Goal: Transaction & Acquisition: Purchase product/service

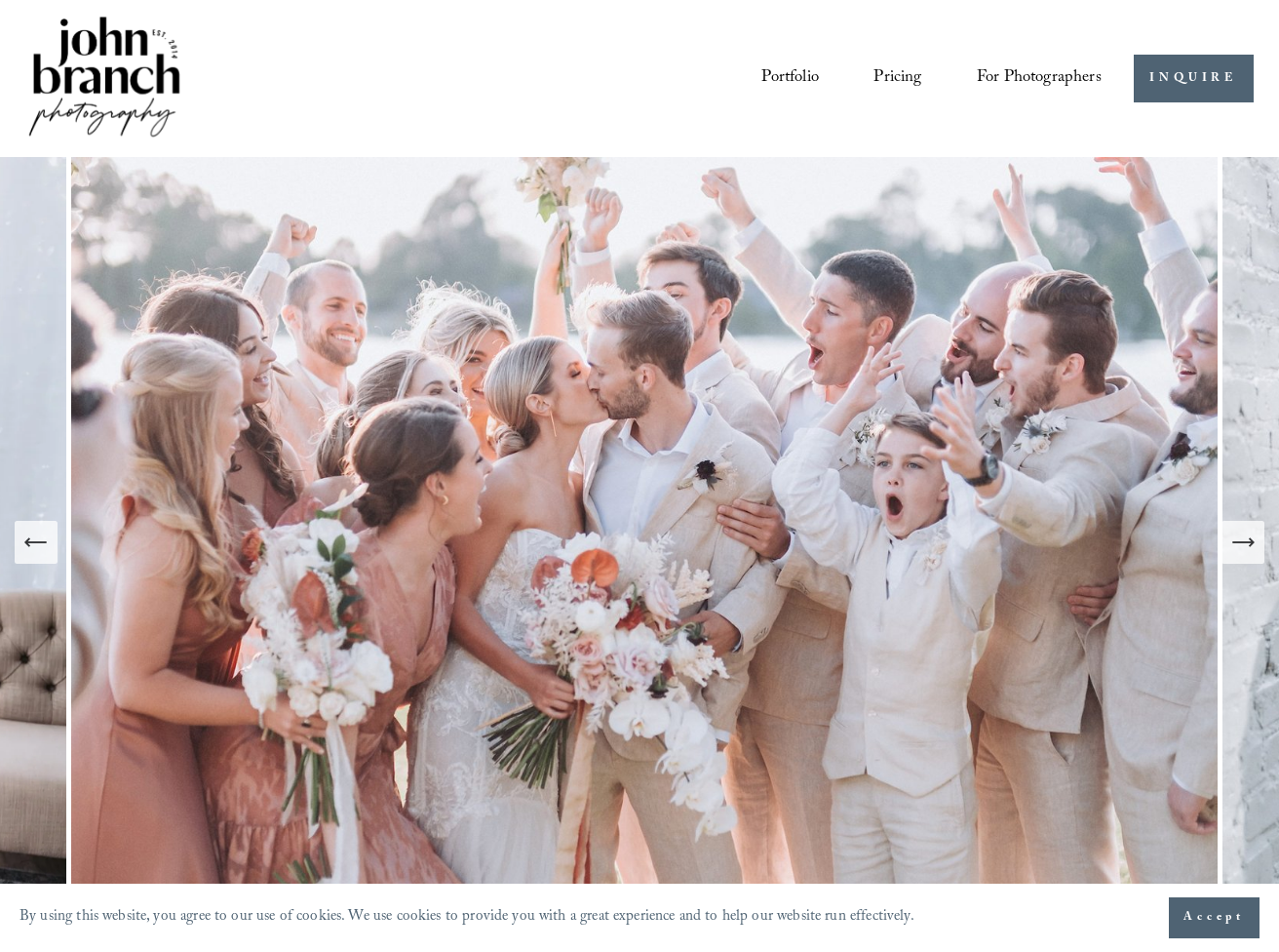
click at [1242, 542] on icon "Next Slide" at bounding box center [1242, 542] width 21 height 0
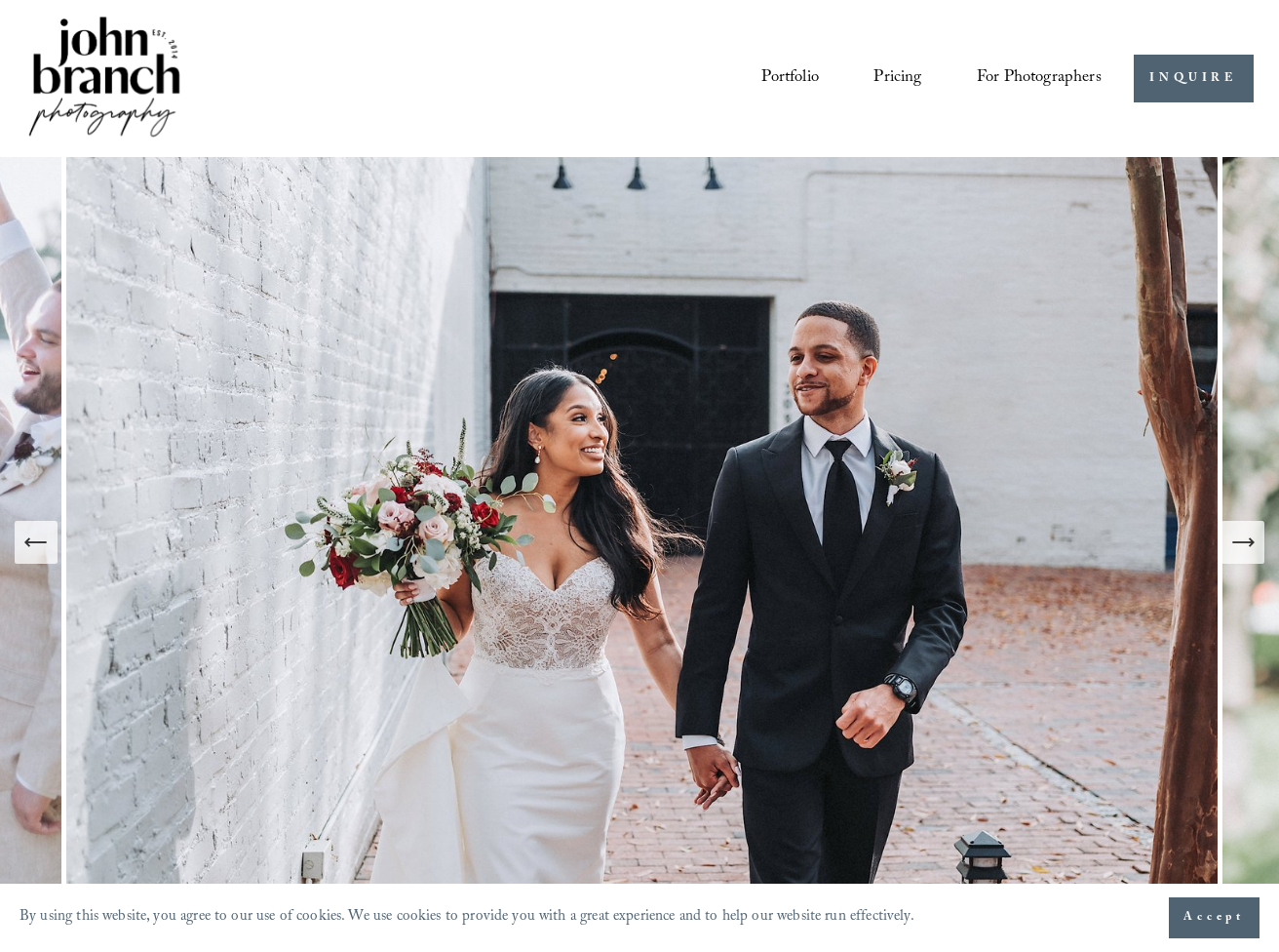
click at [1242, 542] on icon "Next Slide" at bounding box center [1242, 542] width 21 height 0
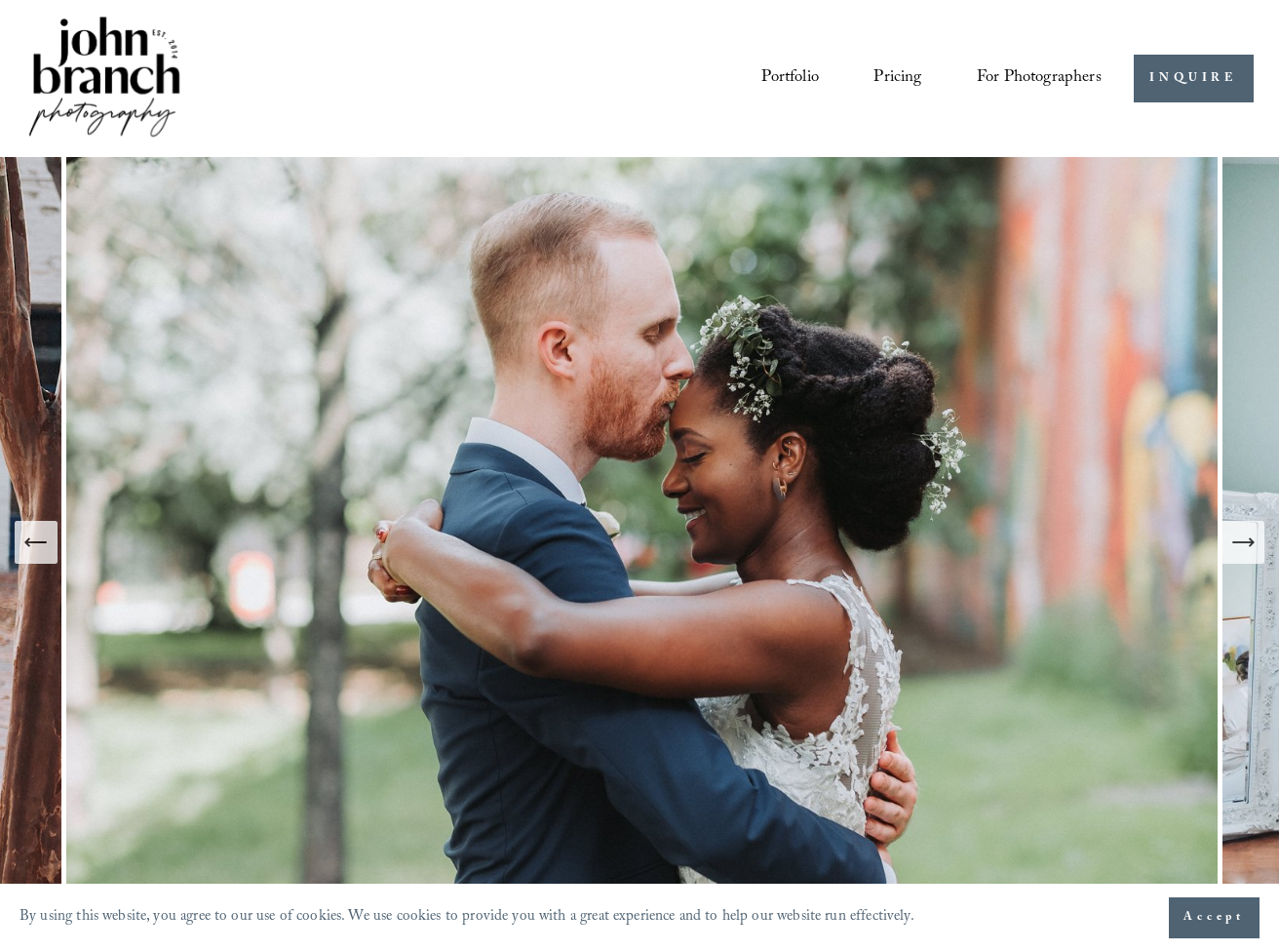
click at [1242, 542] on icon "Next Slide" at bounding box center [1242, 542] width 21 height 0
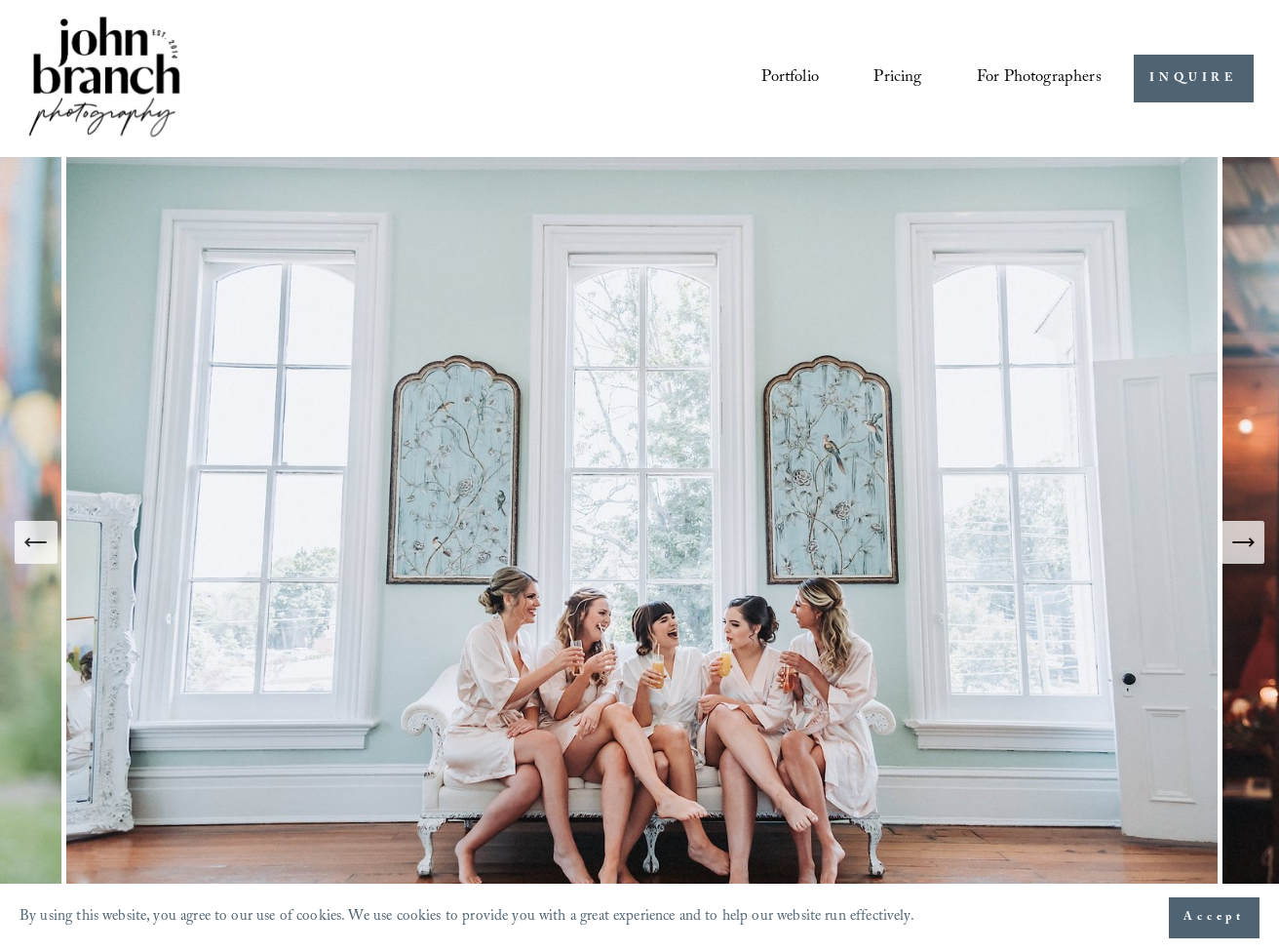
click at [1242, 542] on icon "Next Slide" at bounding box center [1242, 542] width 21 height 0
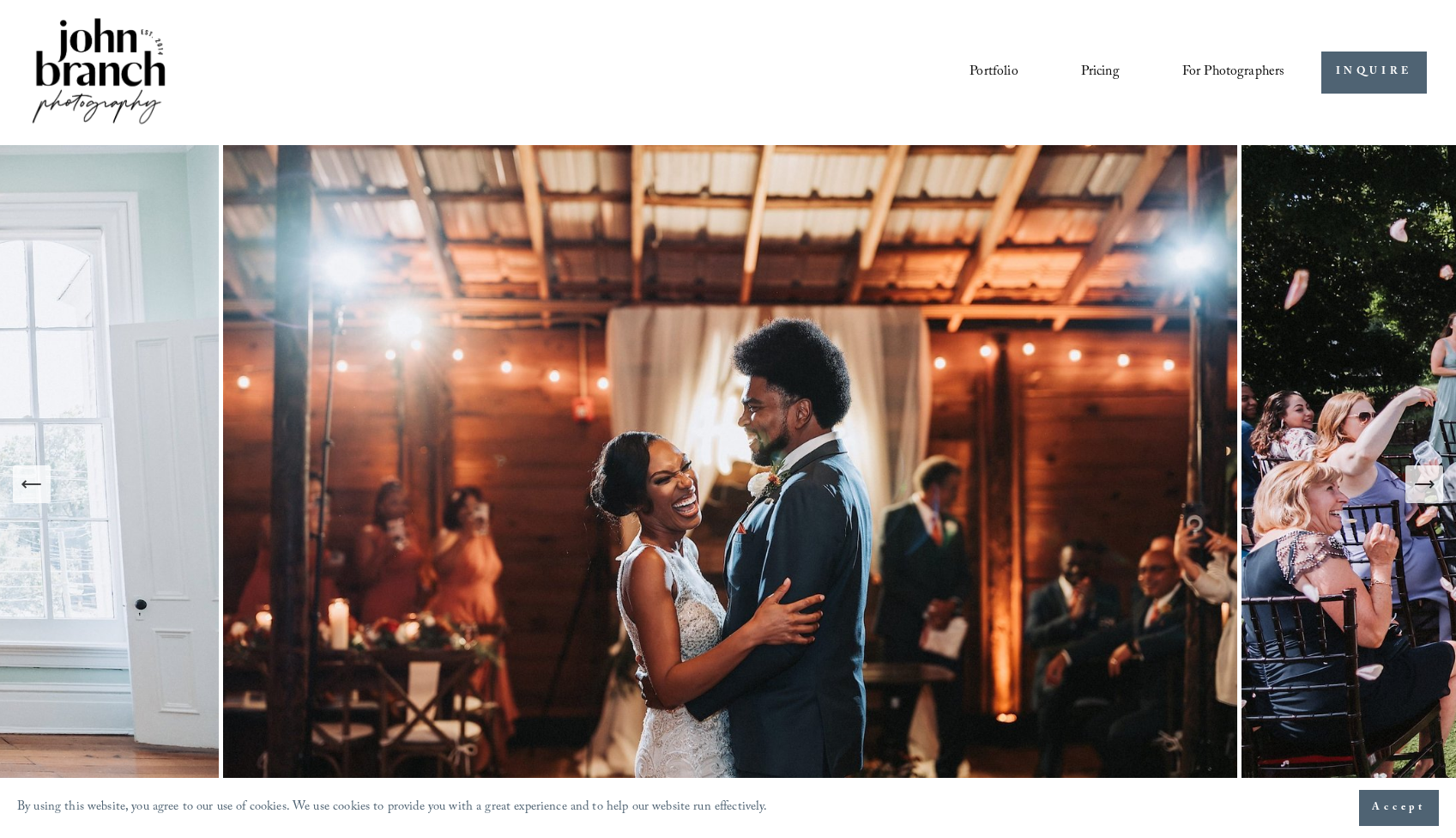
click at [1125, 482] on icon "Next Slide" at bounding box center [1424, 483] width 24 height 24
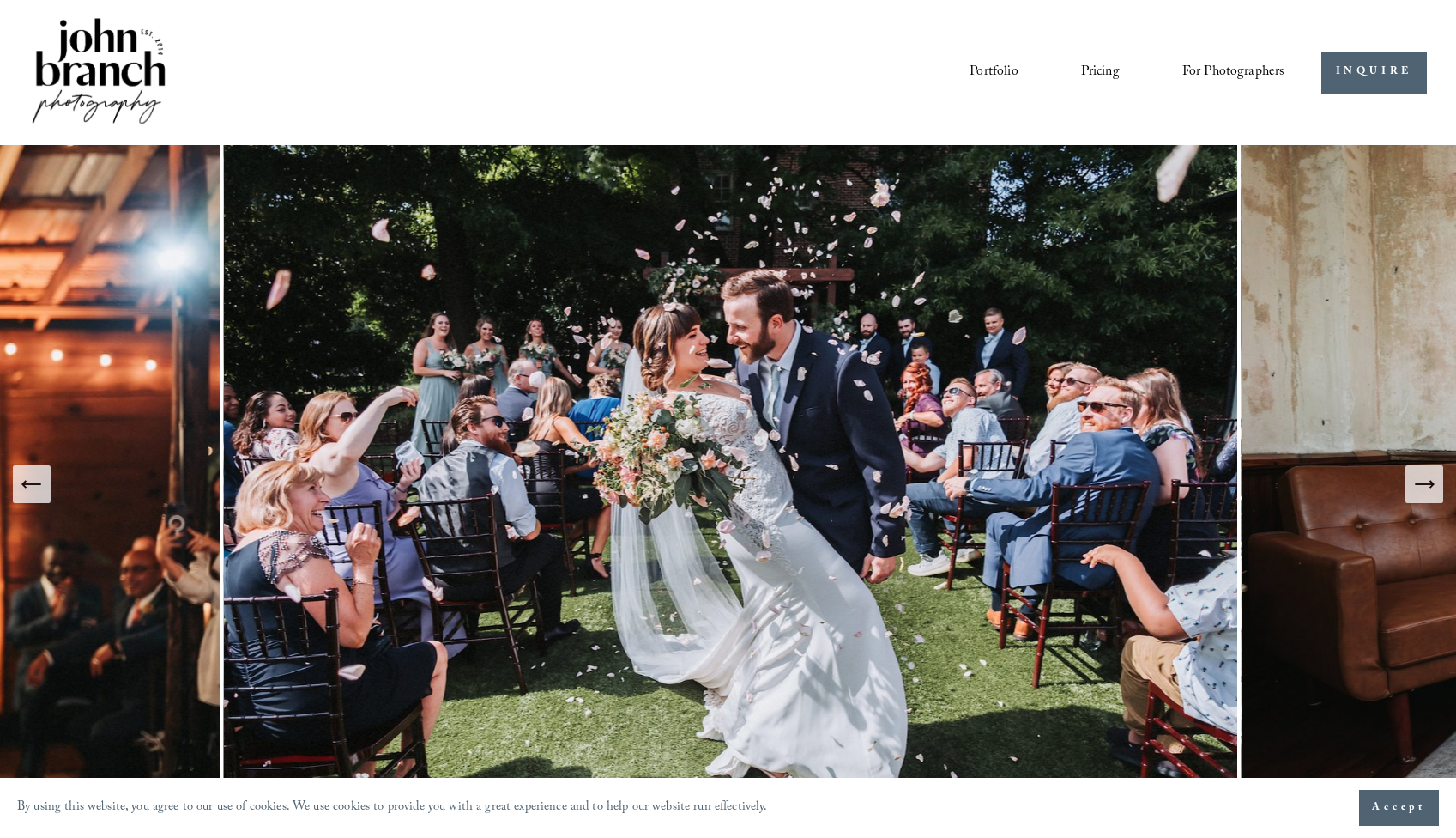
click at [1125, 482] on icon "Next Slide" at bounding box center [1424, 483] width 24 height 24
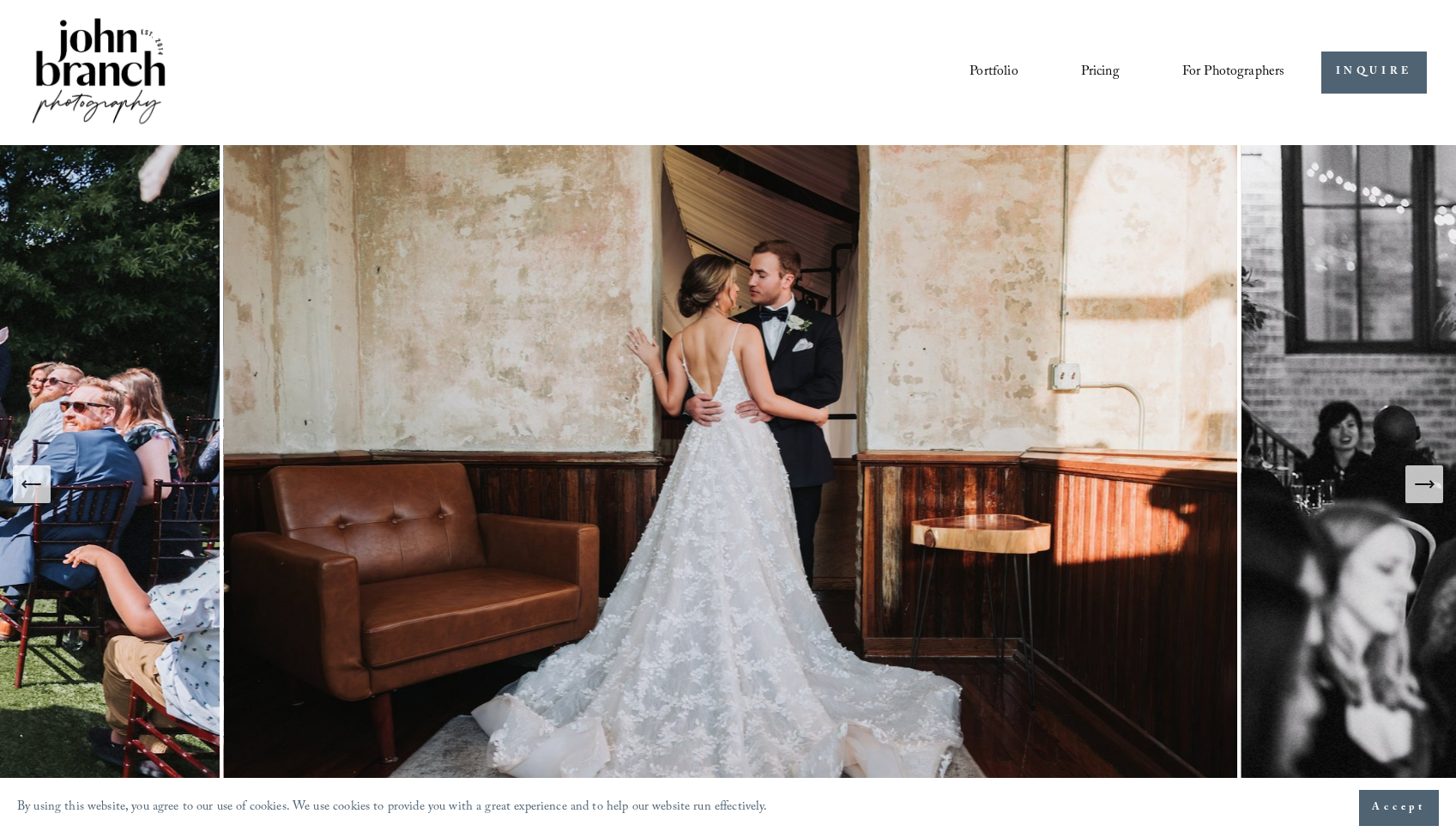
click at [1125, 481] on icon "Next Slide" at bounding box center [1424, 483] width 24 height 24
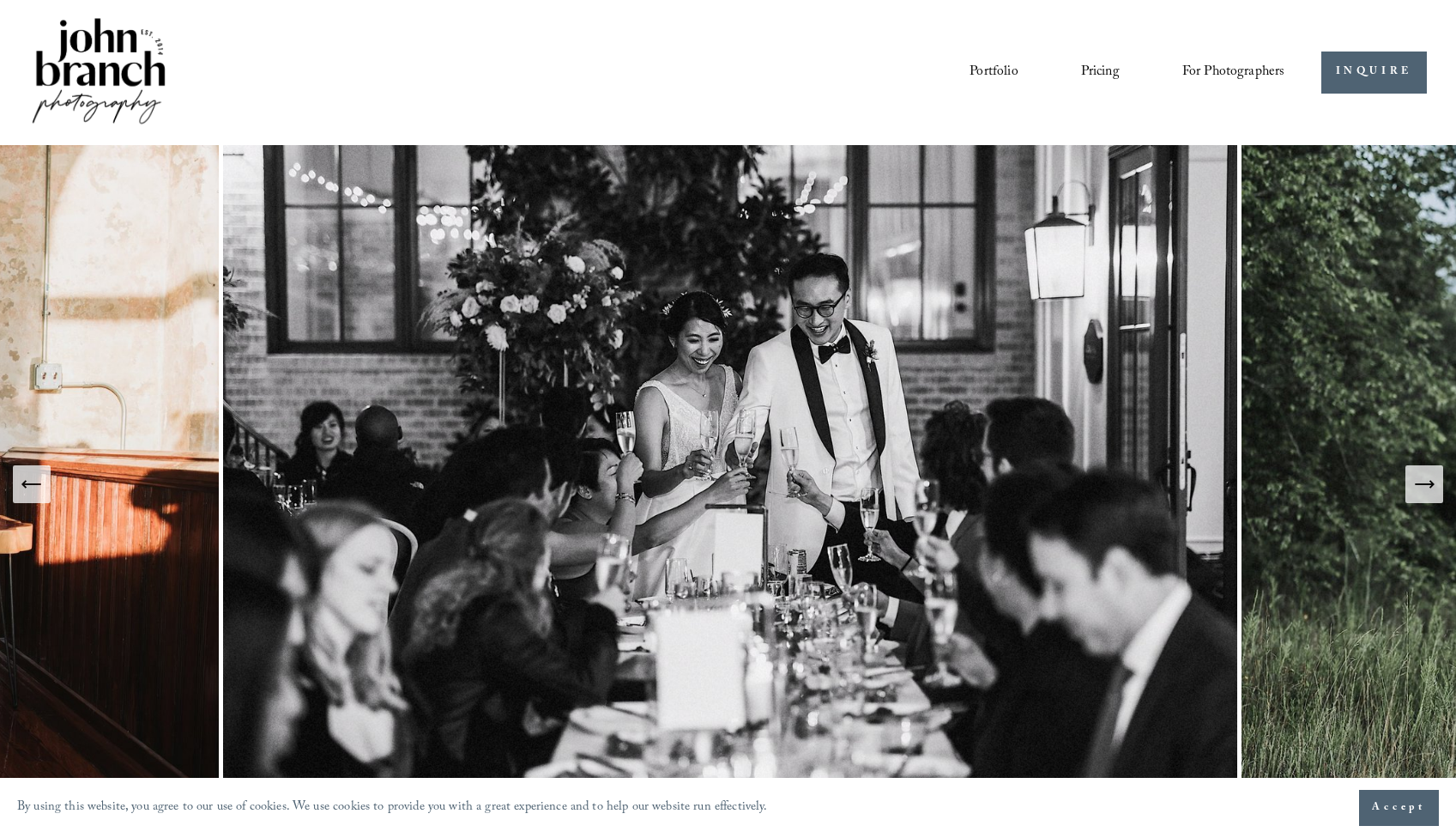
click at [1125, 481] on icon "Next Slide" at bounding box center [1424, 483] width 24 height 24
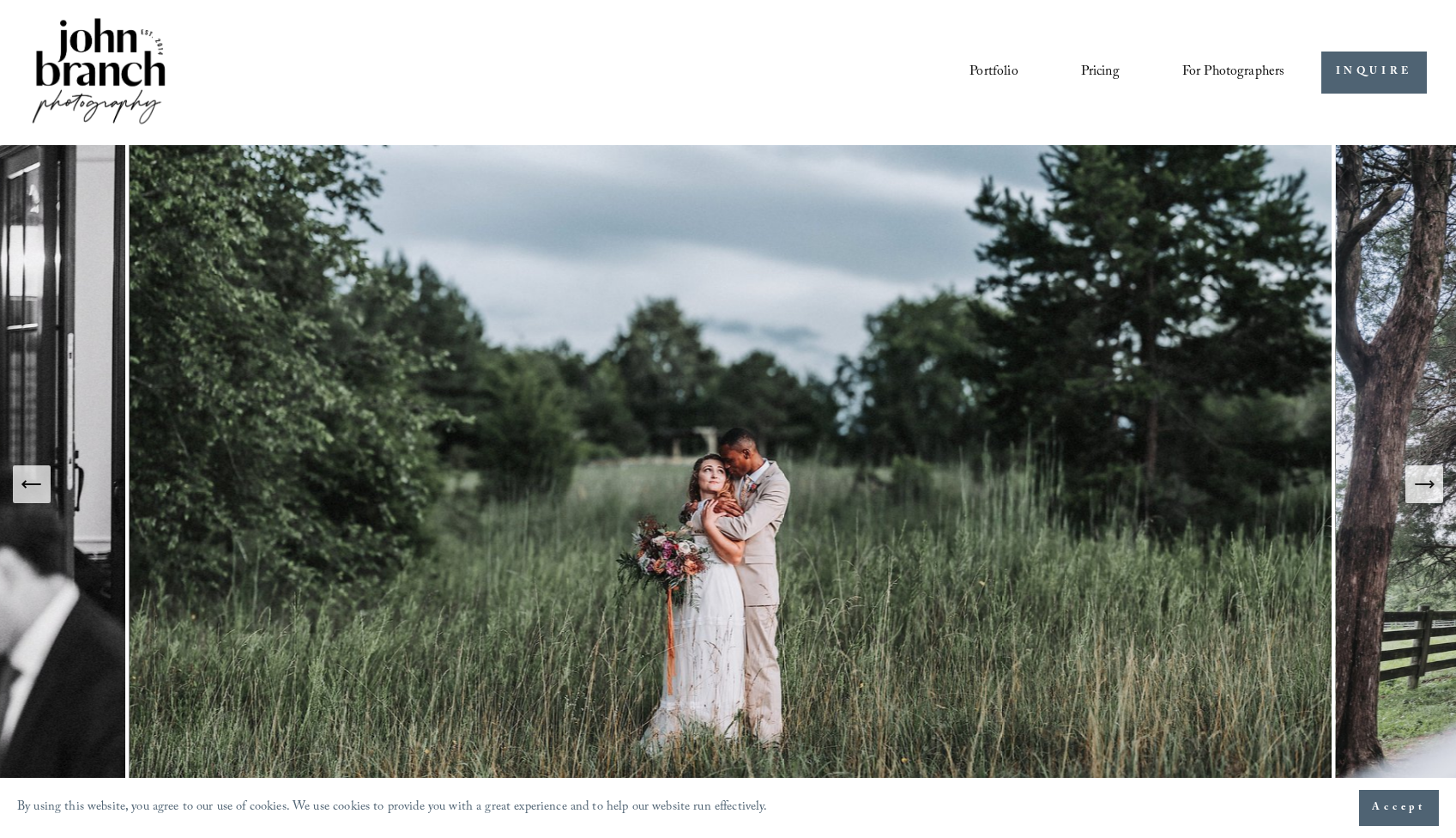
click at [1125, 481] on icon "Next Slide" at bounding box center [1424, 483] width 24 height 24
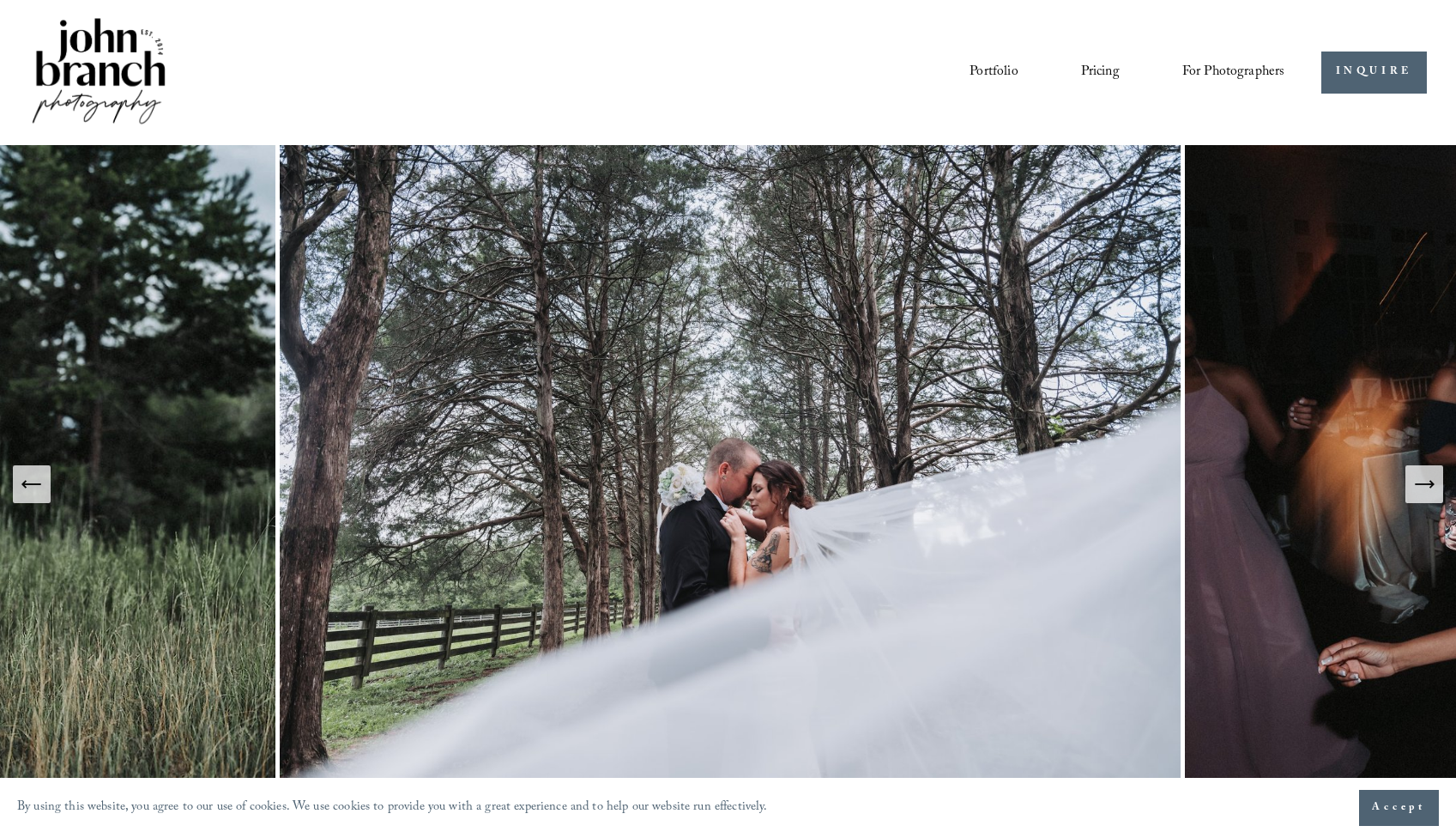
click at [1125, 481] on icon "Next Slide" at bounding box center [1424, 483] width 24 height 24
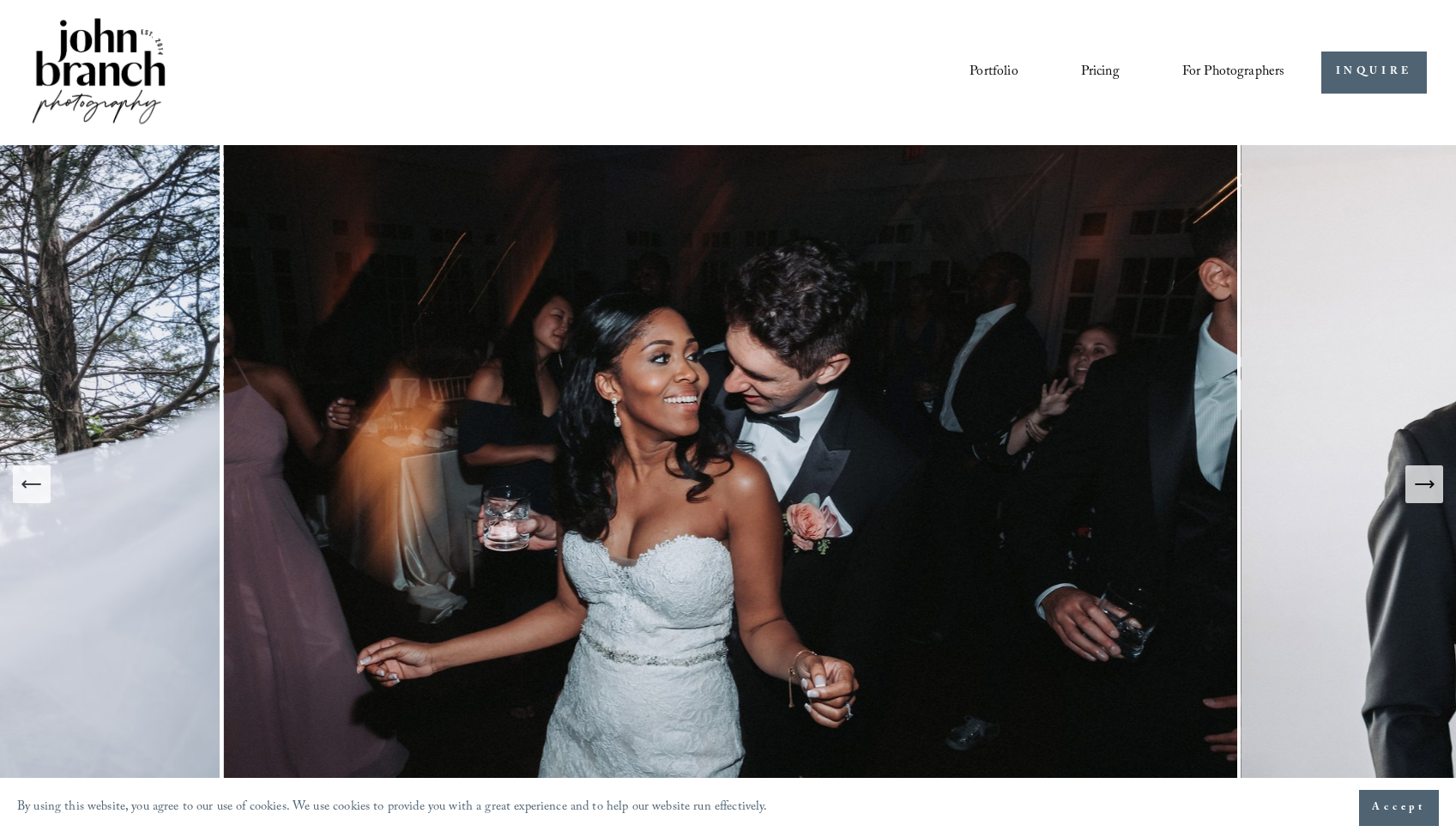
click at [1125, 481] on icon "Next Slide" at bounding box center [1424, 483] width 24 height 24
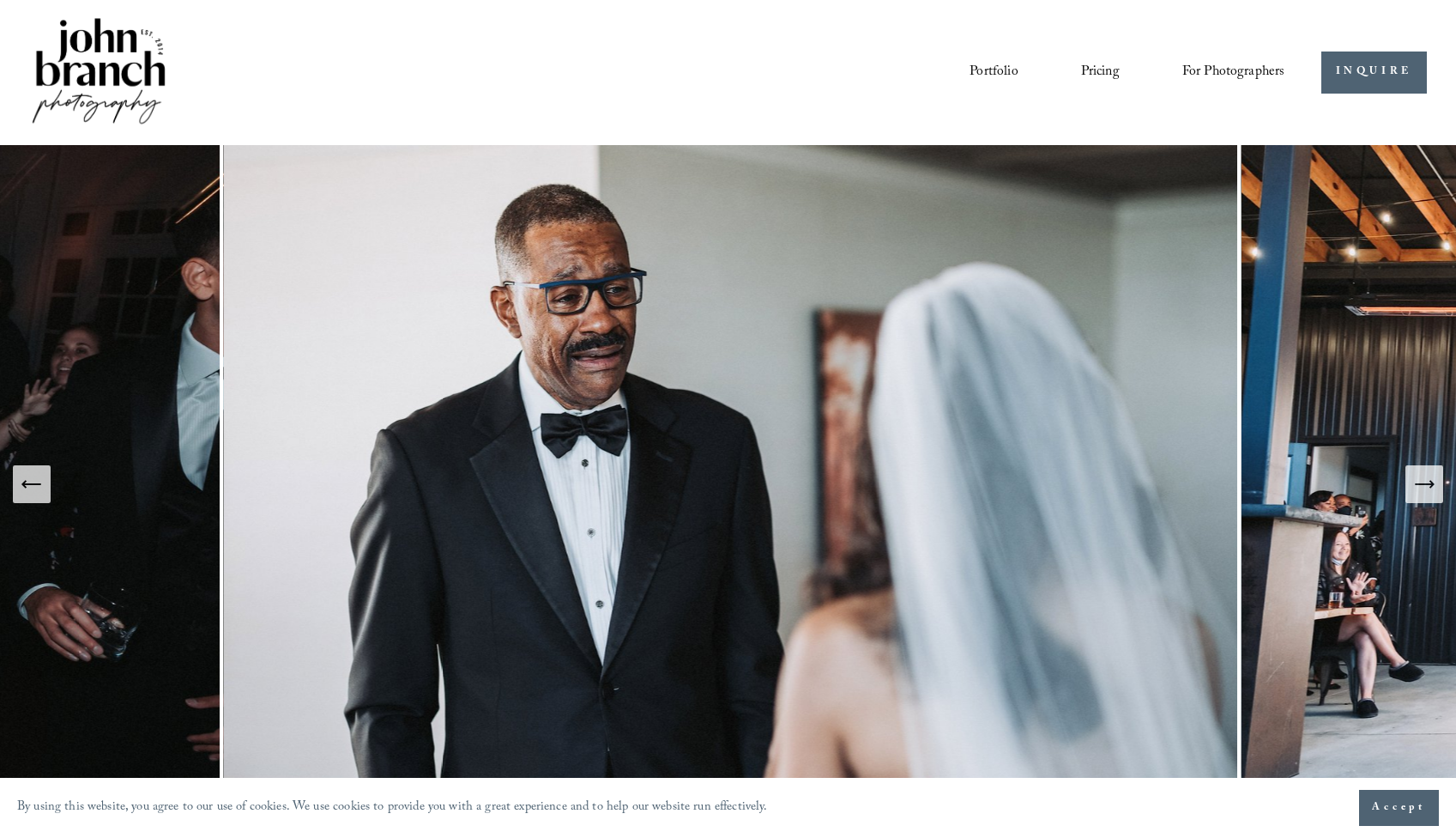
click at [1125, 481] on icon "Next Slide" at bounding box center [1424, 483] width 24 height 24
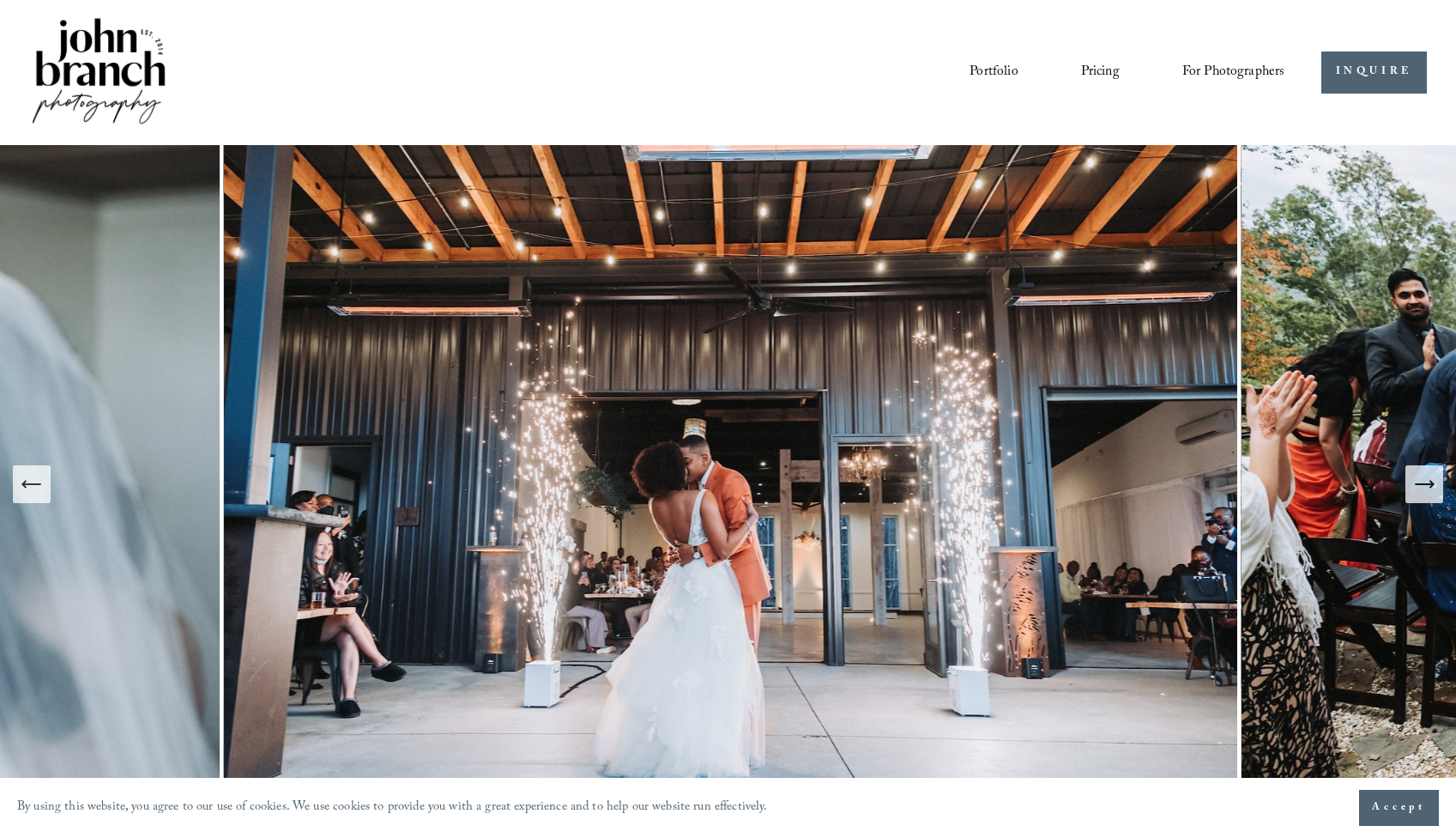
click at [1125, 481] on icon "Next Slide" at bounding box center [1424, 483] width 24 height 24
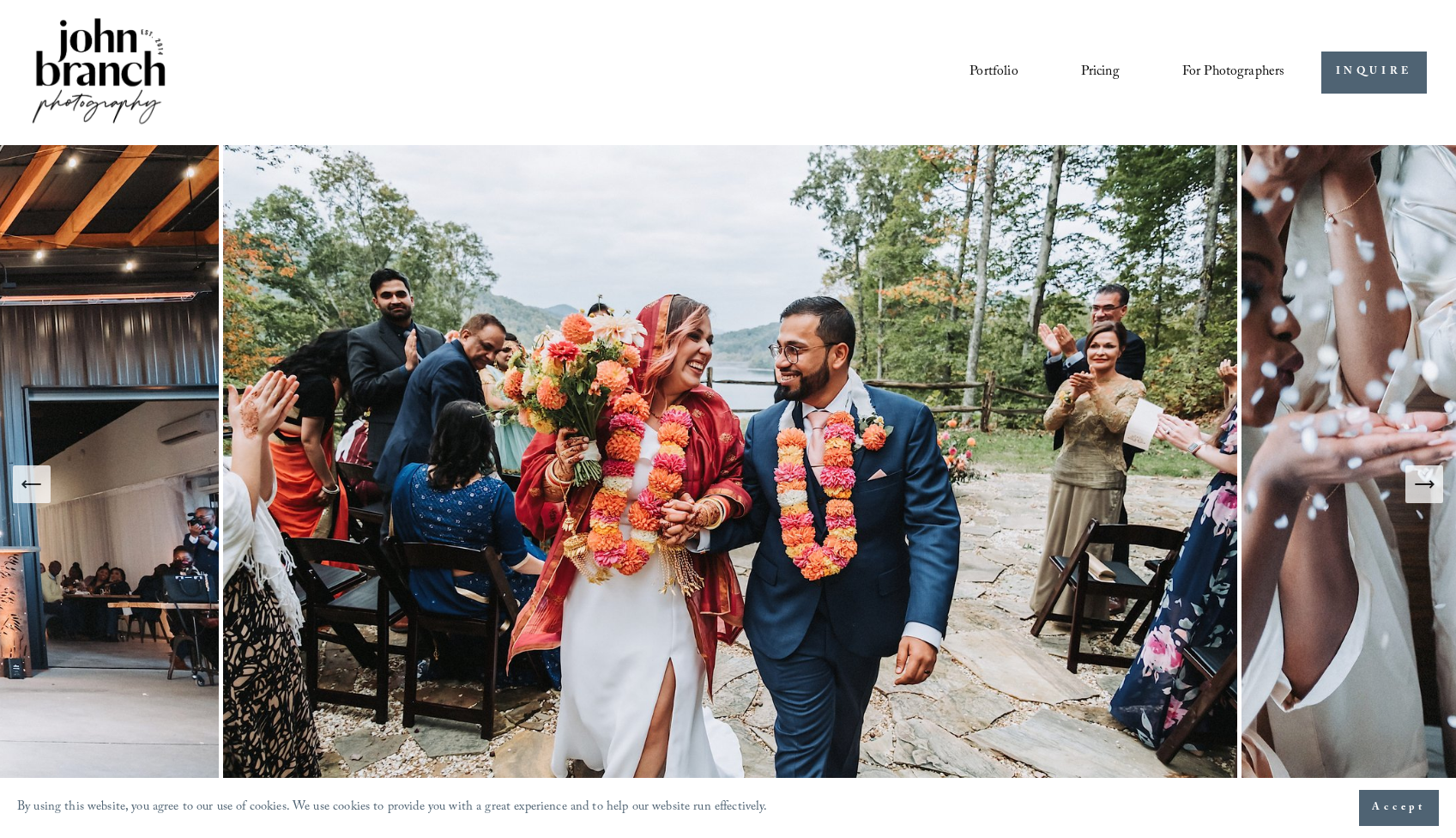
click at [1125, 481] on icon "Next Slide" at bounding box center [1424, 483] width 24 height 24
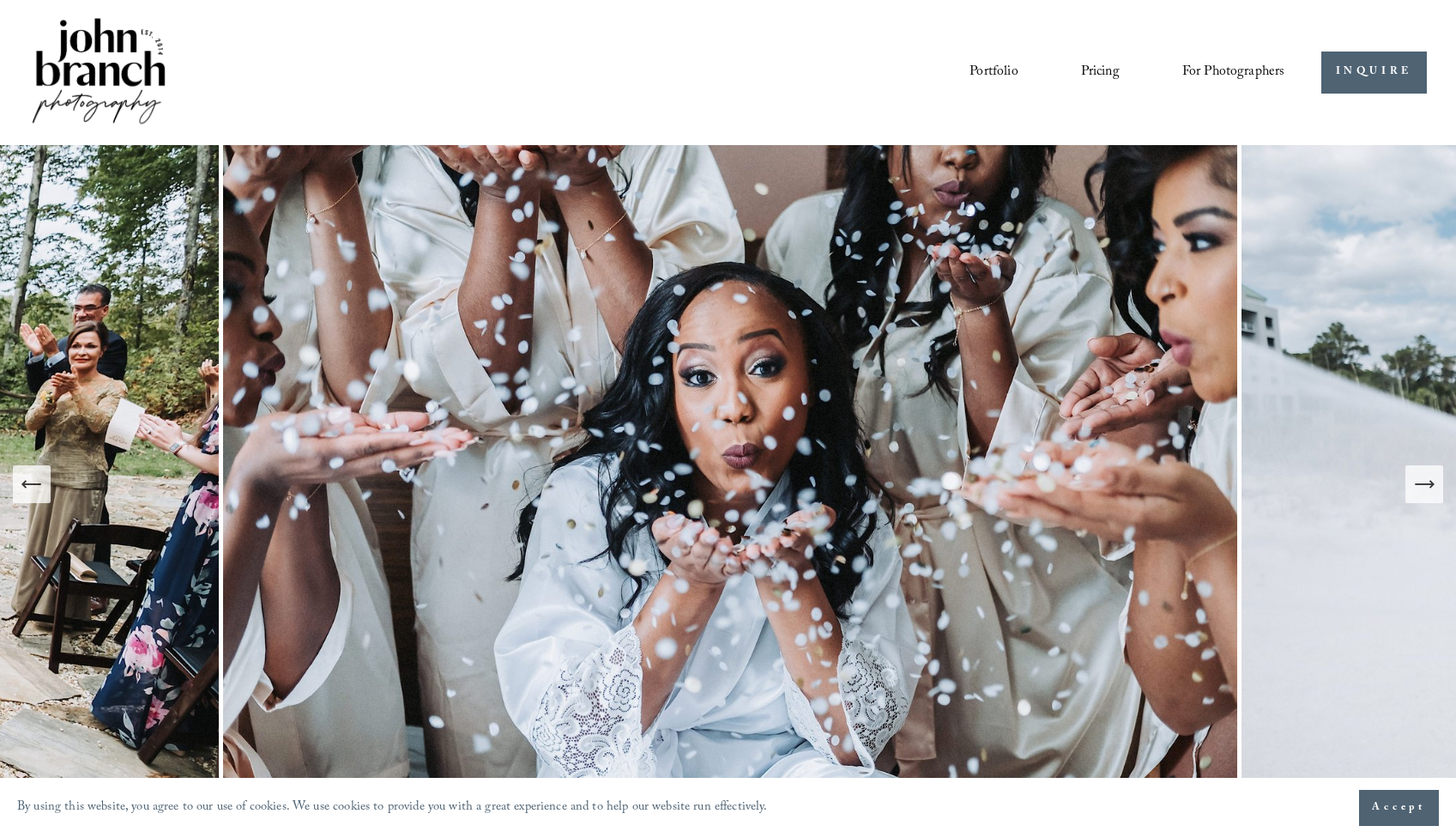
click at [1125, 481] on icon "Next Slide" at bounding box center [1424, 483] width 24 height 24
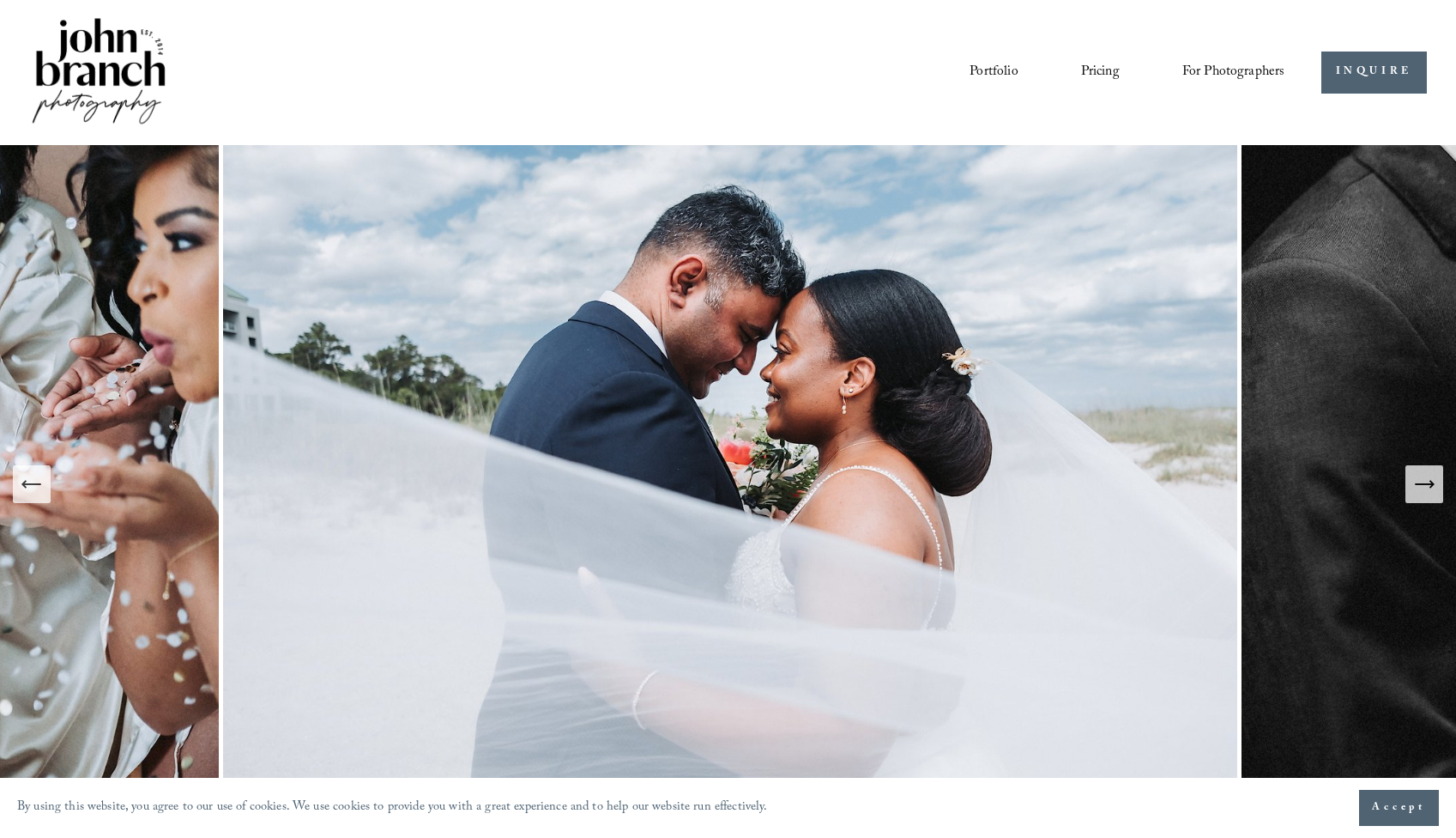
click at [1097, 71] on link "Pricing" at bounding box center [1100, 71] width 39 height 29
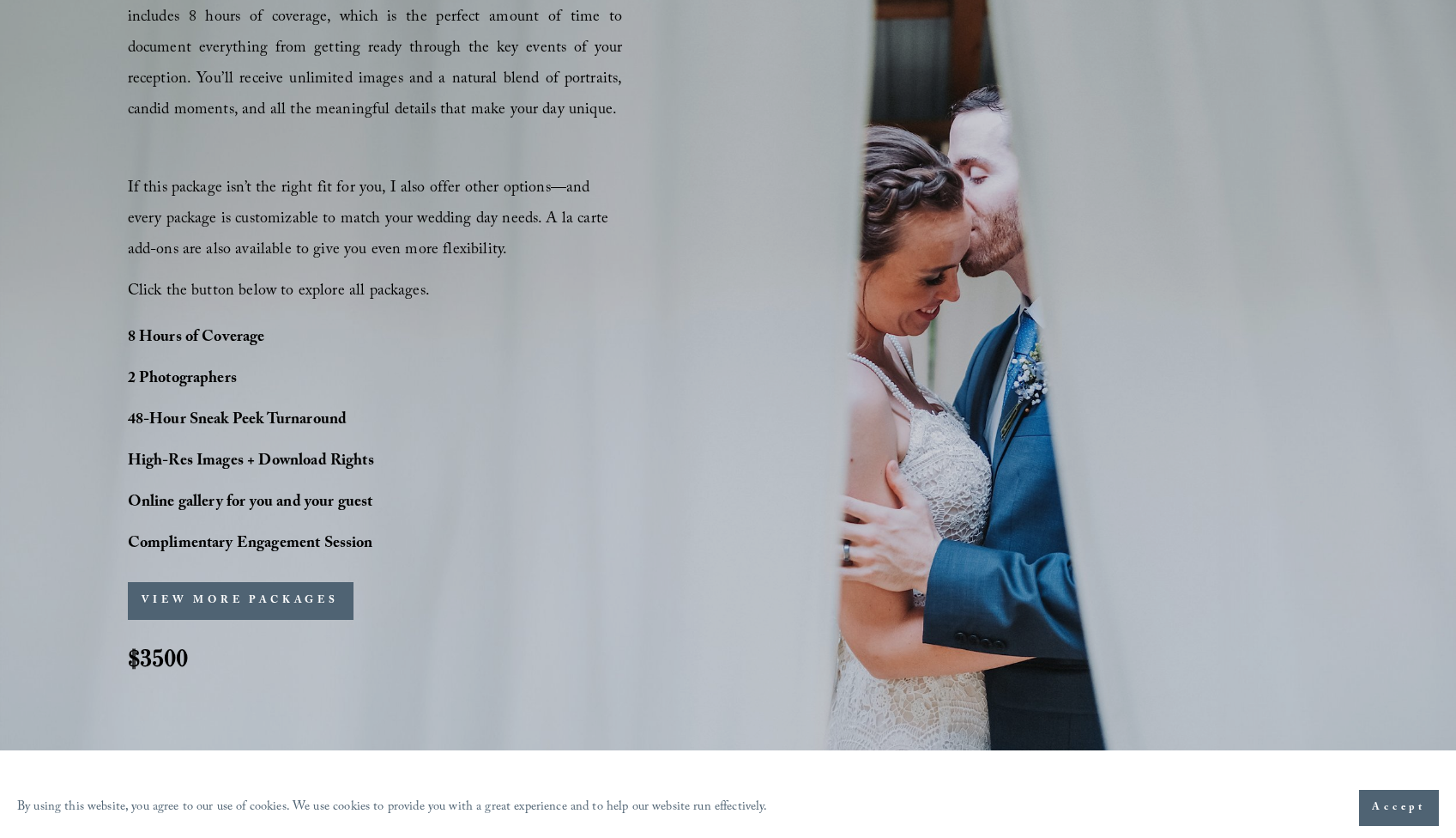
scroll to position [1136, 0]
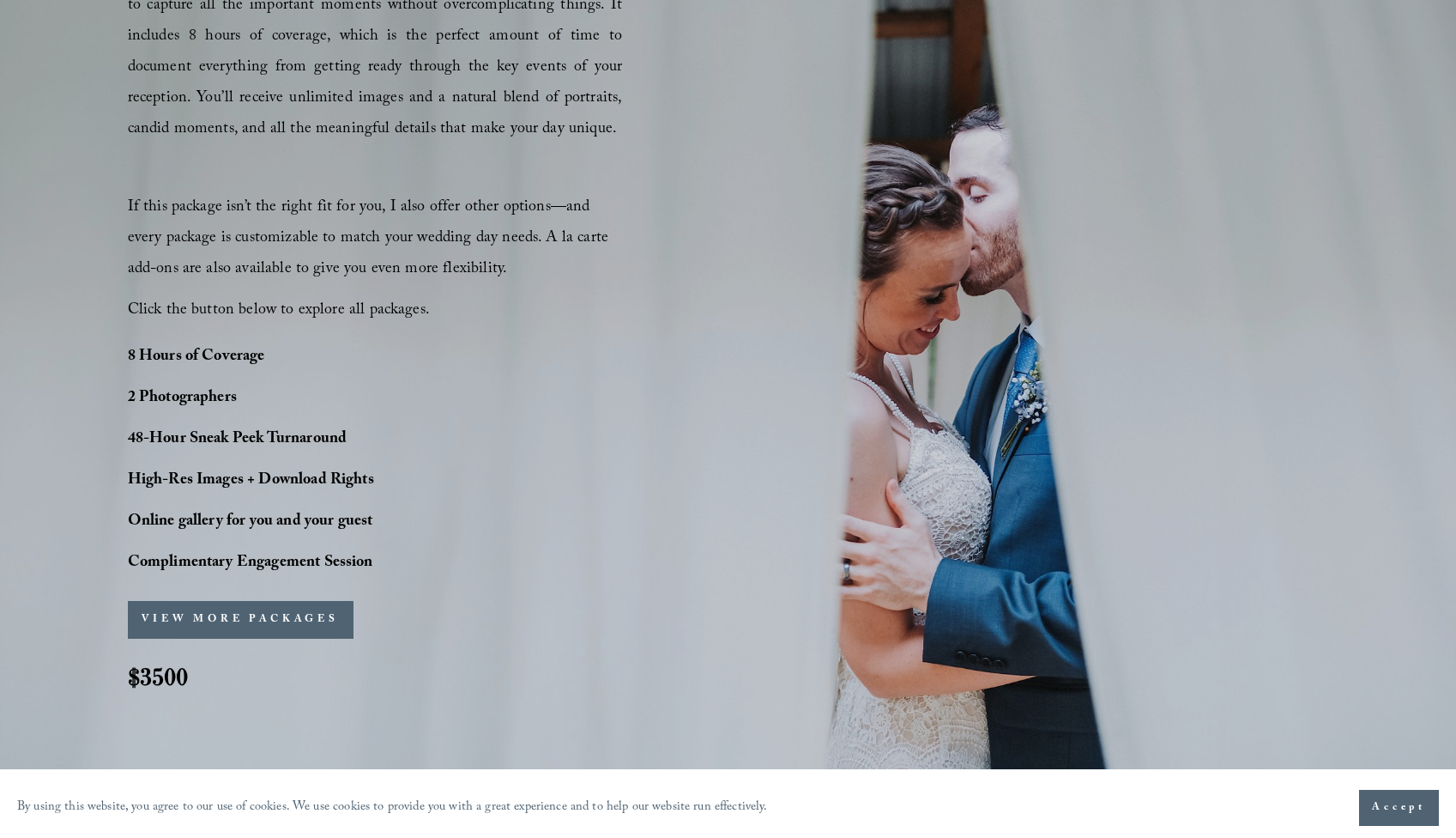
click at [292, 612] on button "VIEW MORE PACKAGES" at bounding box center [241, 619] width 226 height 38
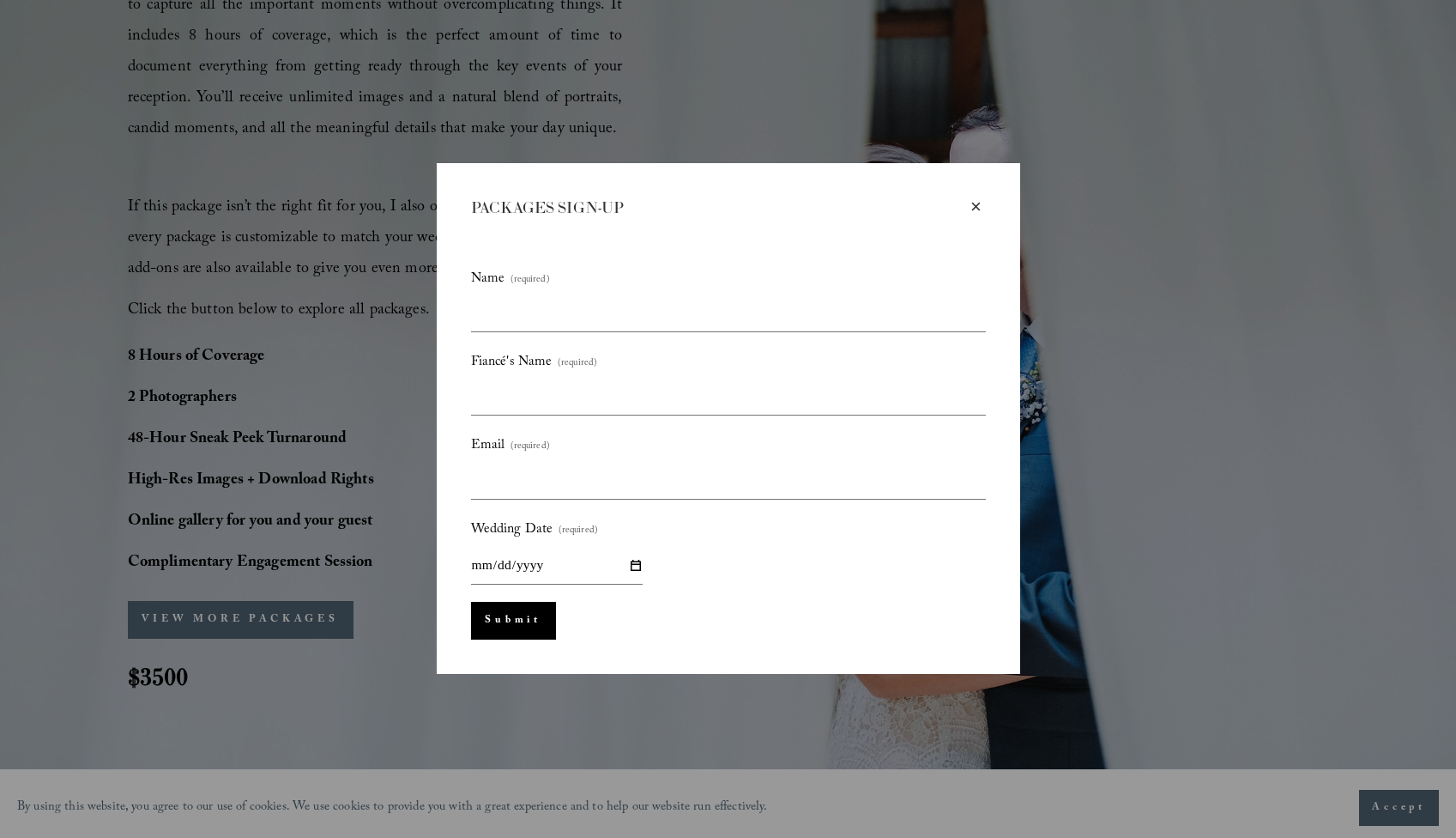
click at [976, 204] on div "×" at bounding box center [976, 206] width 18 height 18
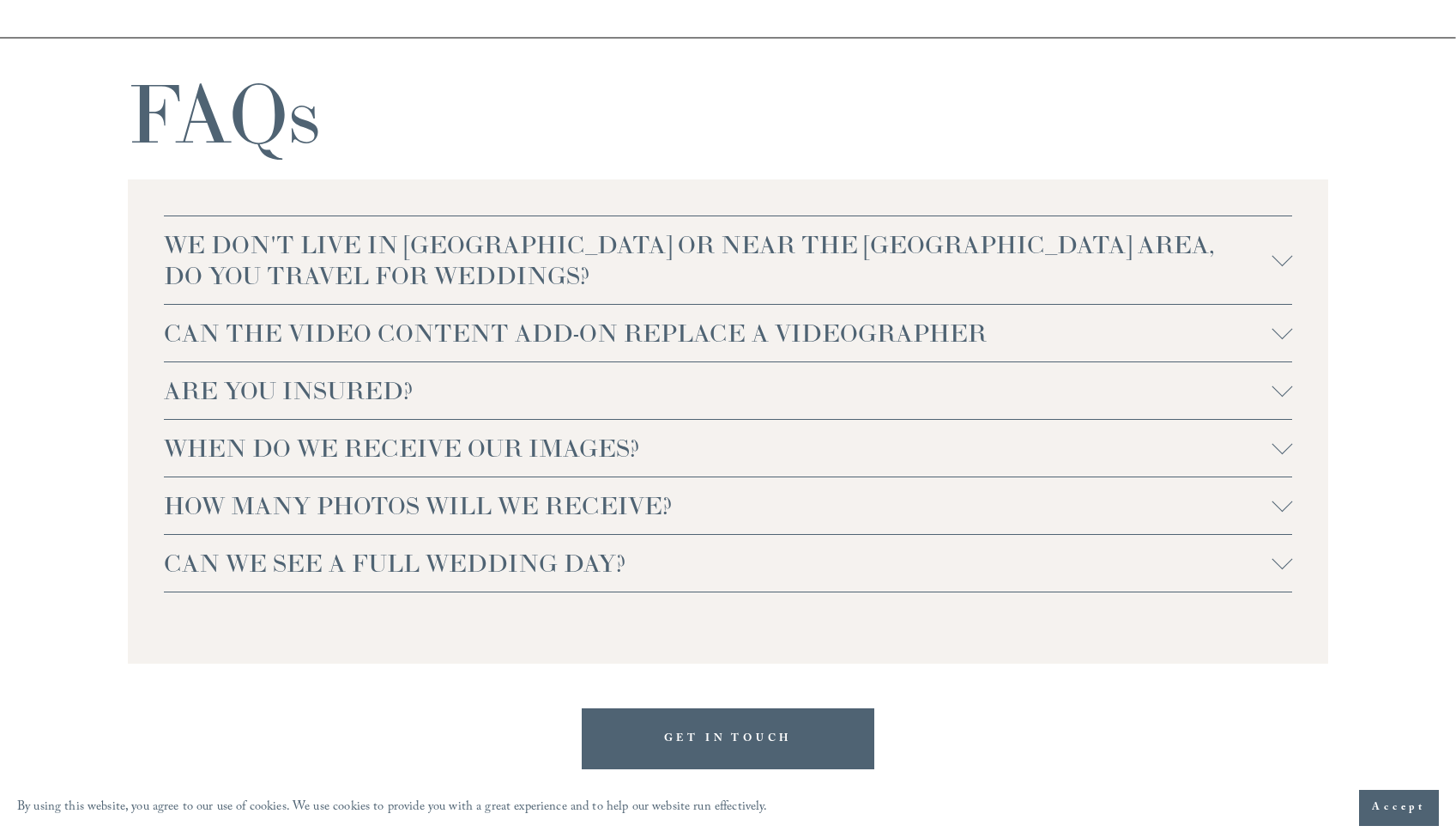
scroll to position [3638, 0]
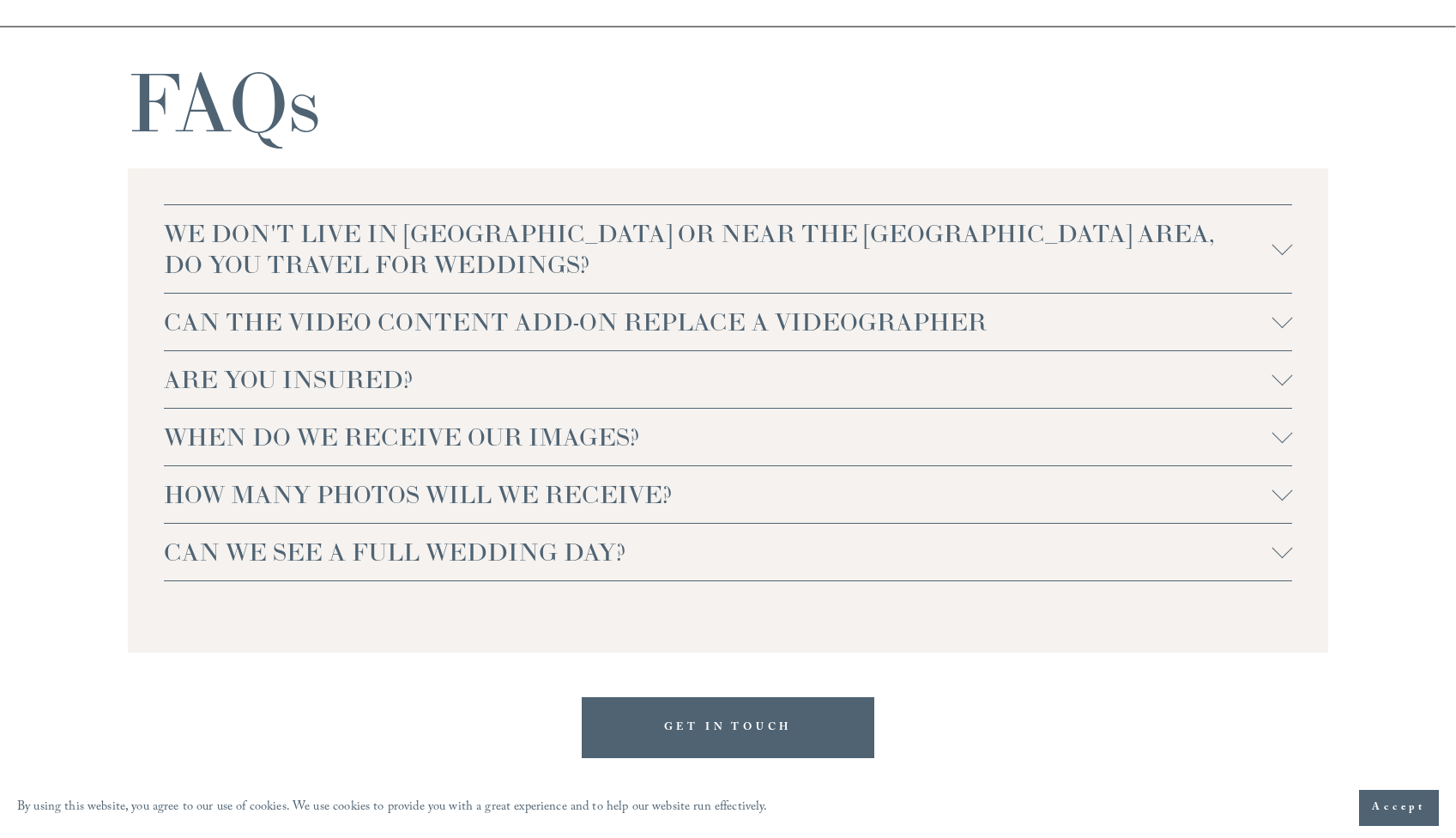
click at [851, 323] on span "CAN THE VIDEO CONTENT ADD-ON REPLACE A VIDEOGRAPHER" at bounding box center [718, 321] width 1108 height 31
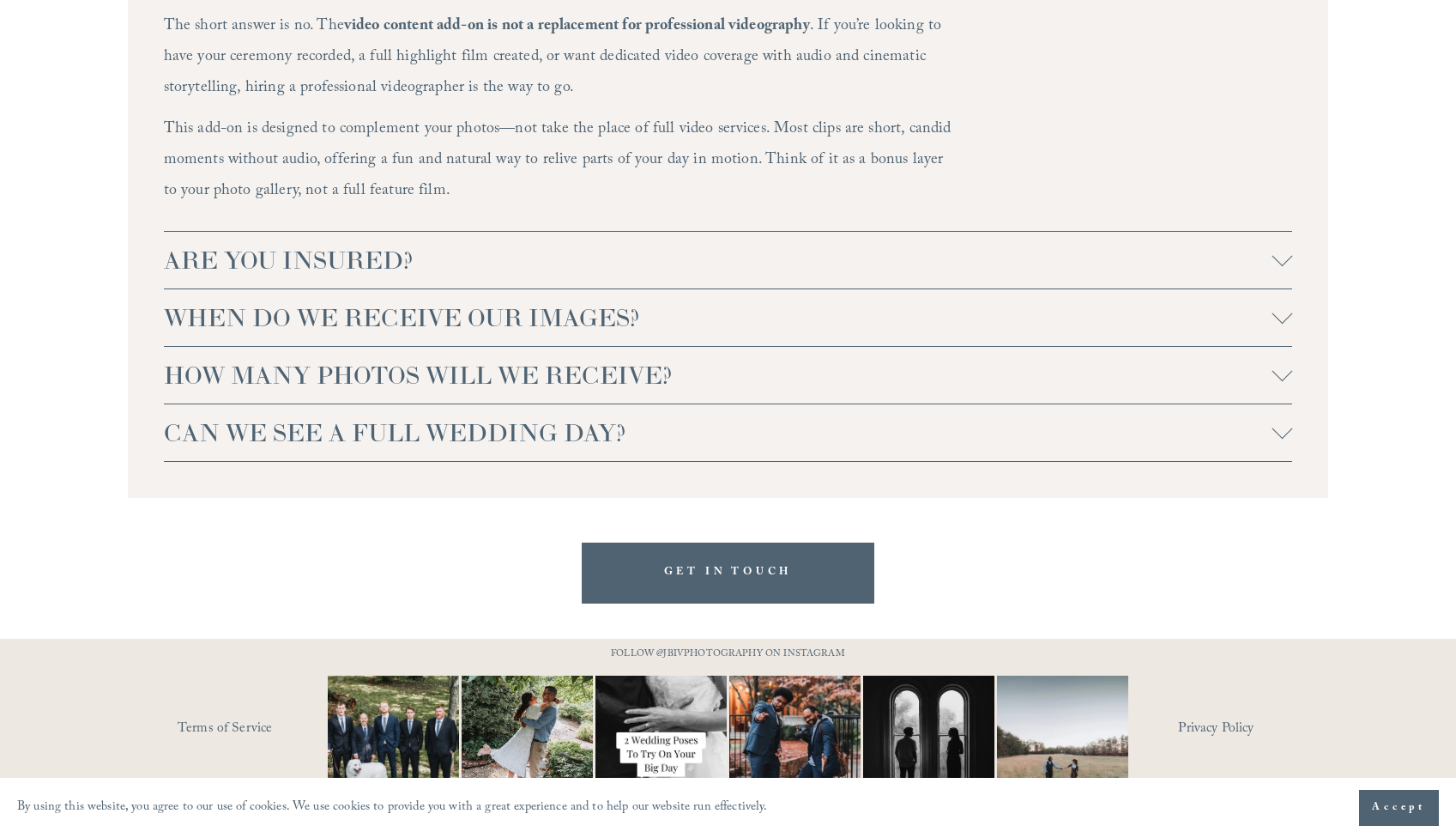
scroll to position [3980, 0]
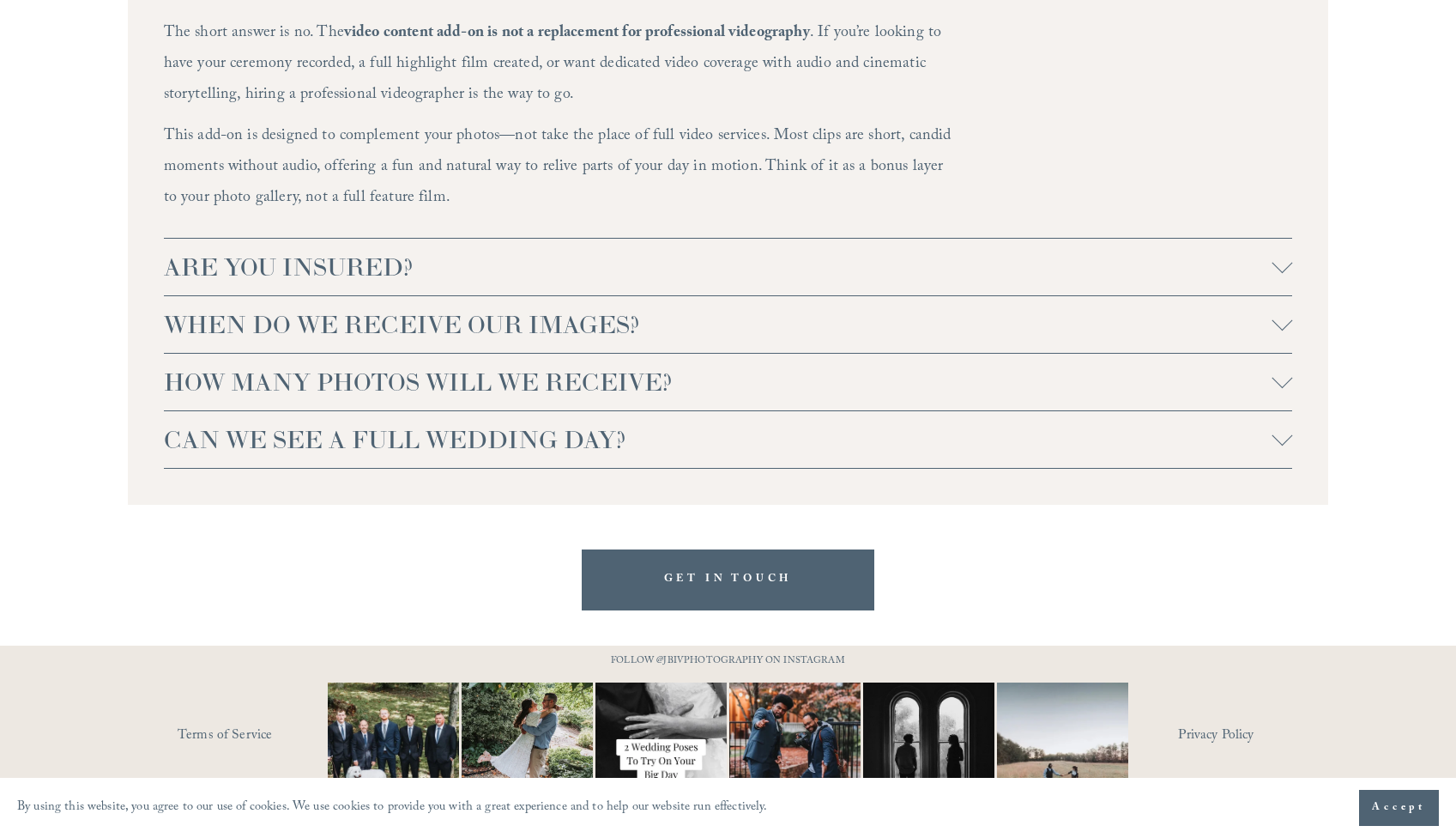
click at [776, 281] on span "ARE YOU INSURED?" at bounding box center [718, 266] width 1108 height 31
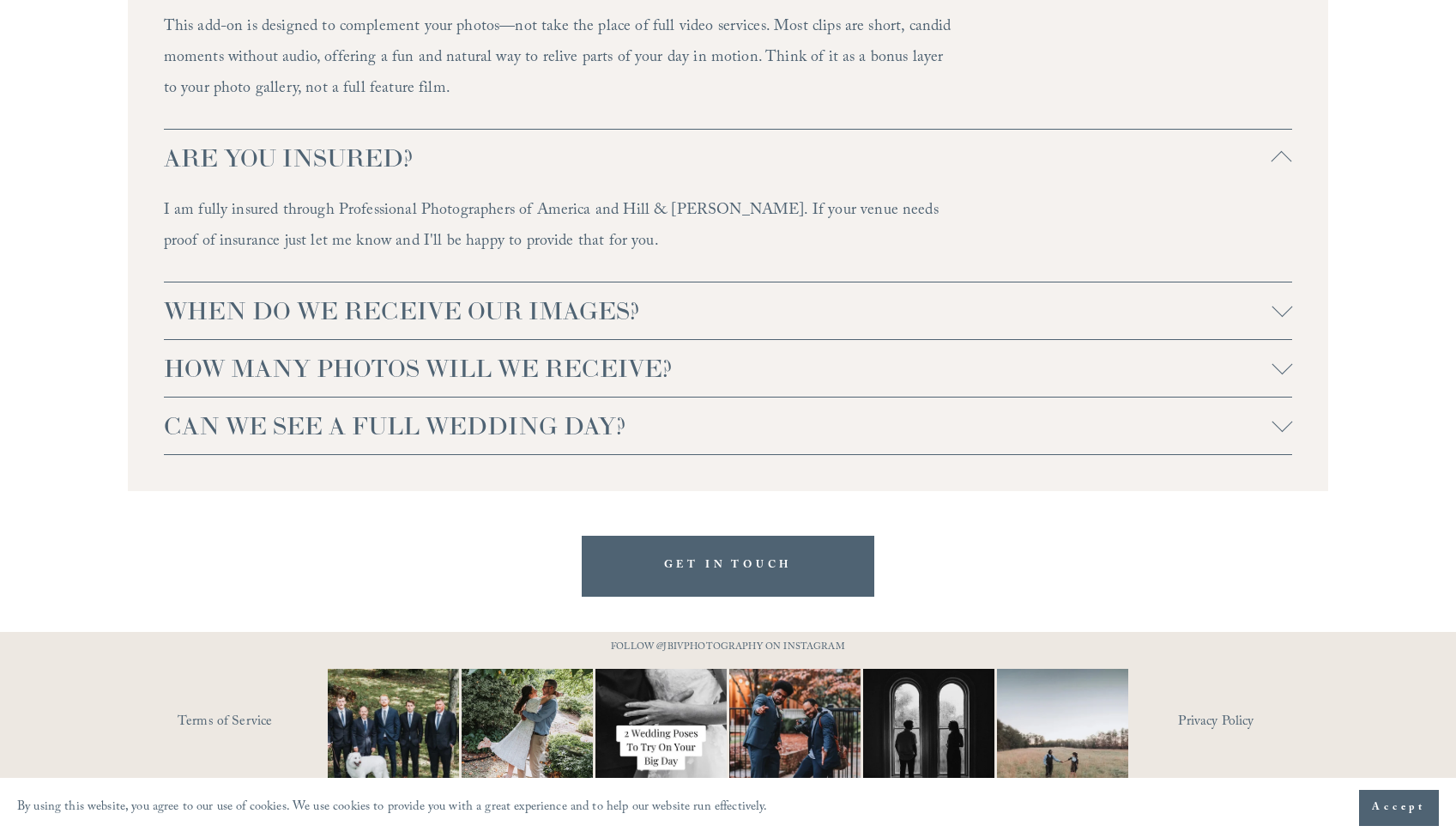
scroll to position [4093, 0]
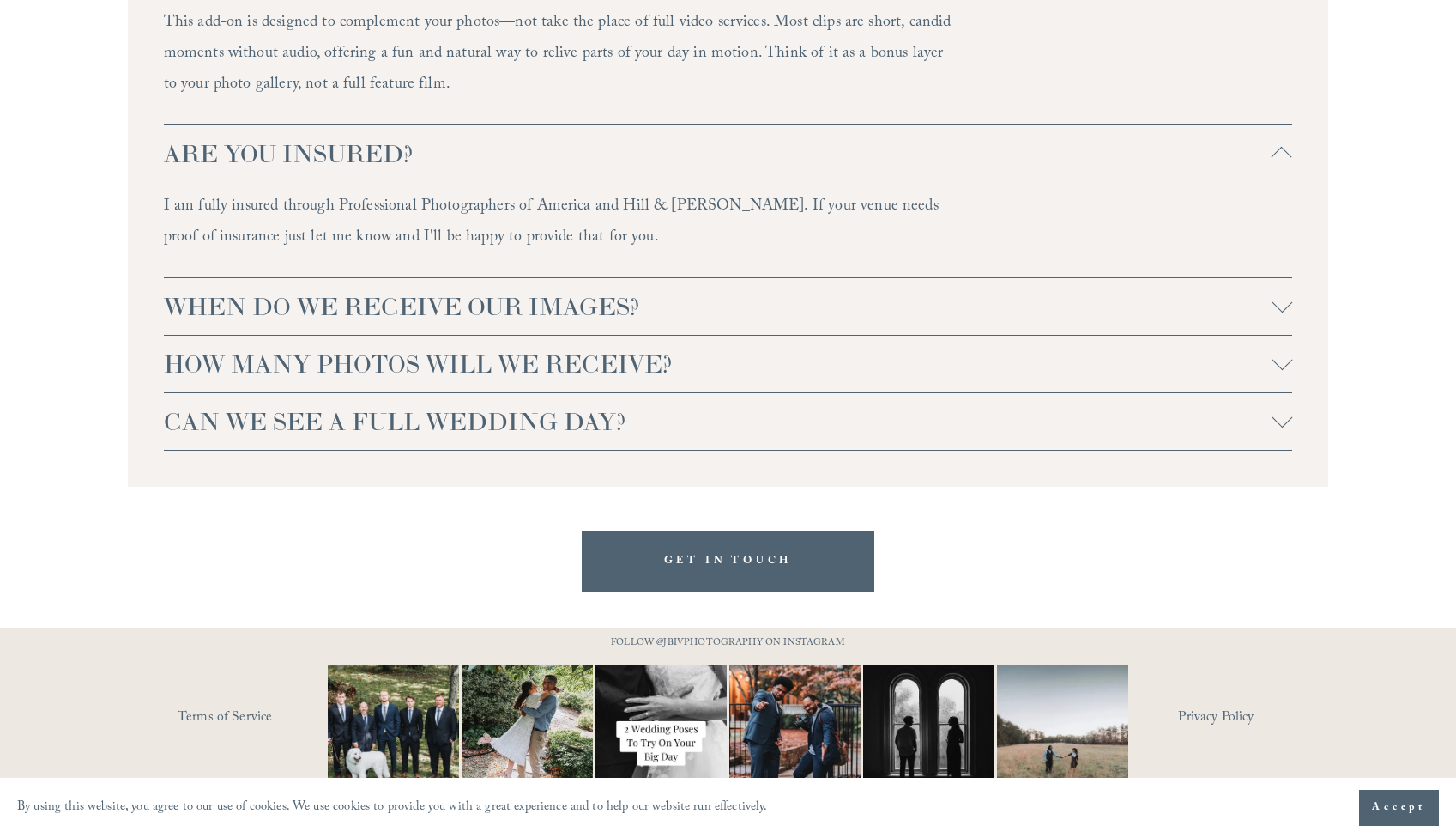
click at [732, 301] on span "WHEN DO WE RECEIVE OUR IMAGES?" at bounding box center [718, 306] width 1108 height 31
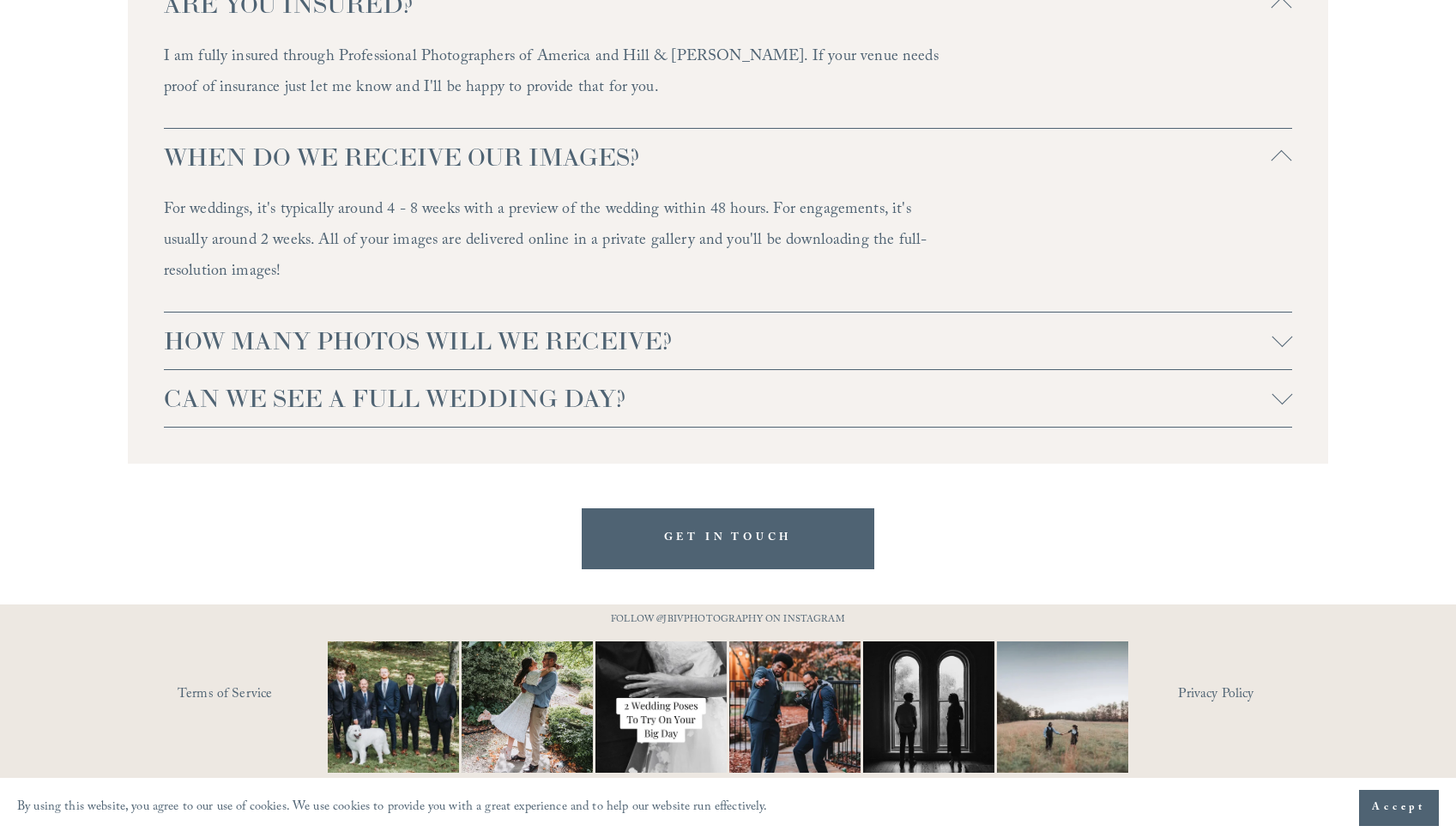
scroll to position [4242, 0]
click at [620, 343] on span "HOW MANY PHOTOS WILL WE RECEIVE?" at bounding box center [718, 341] width 1108 height 31
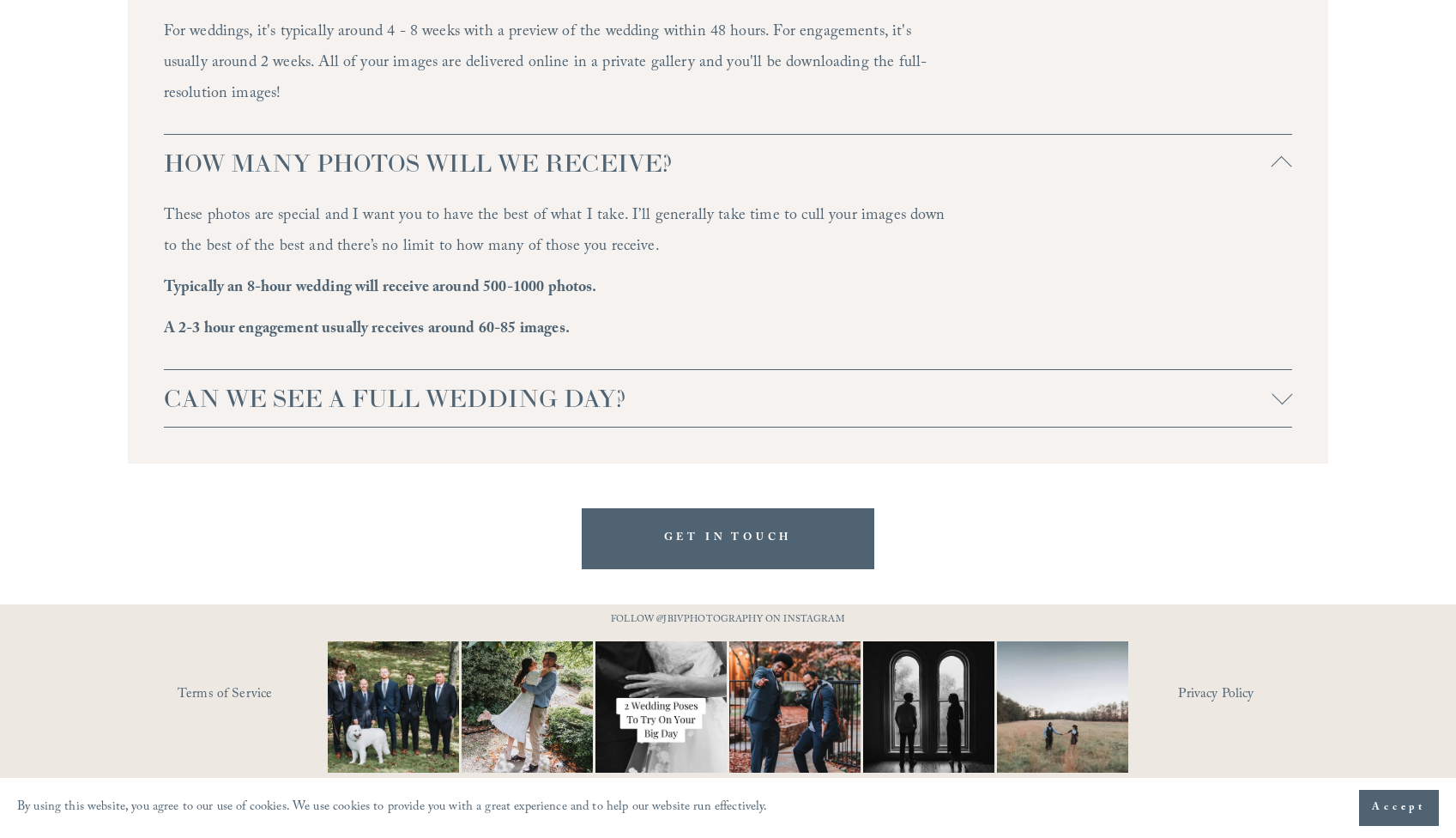
scroll to position [4419, 0]
click at [569, 398] on span "CAN WE SEE A FULL WEDDING DAY?" at bounding box center [718, 399] width 1108 height 31
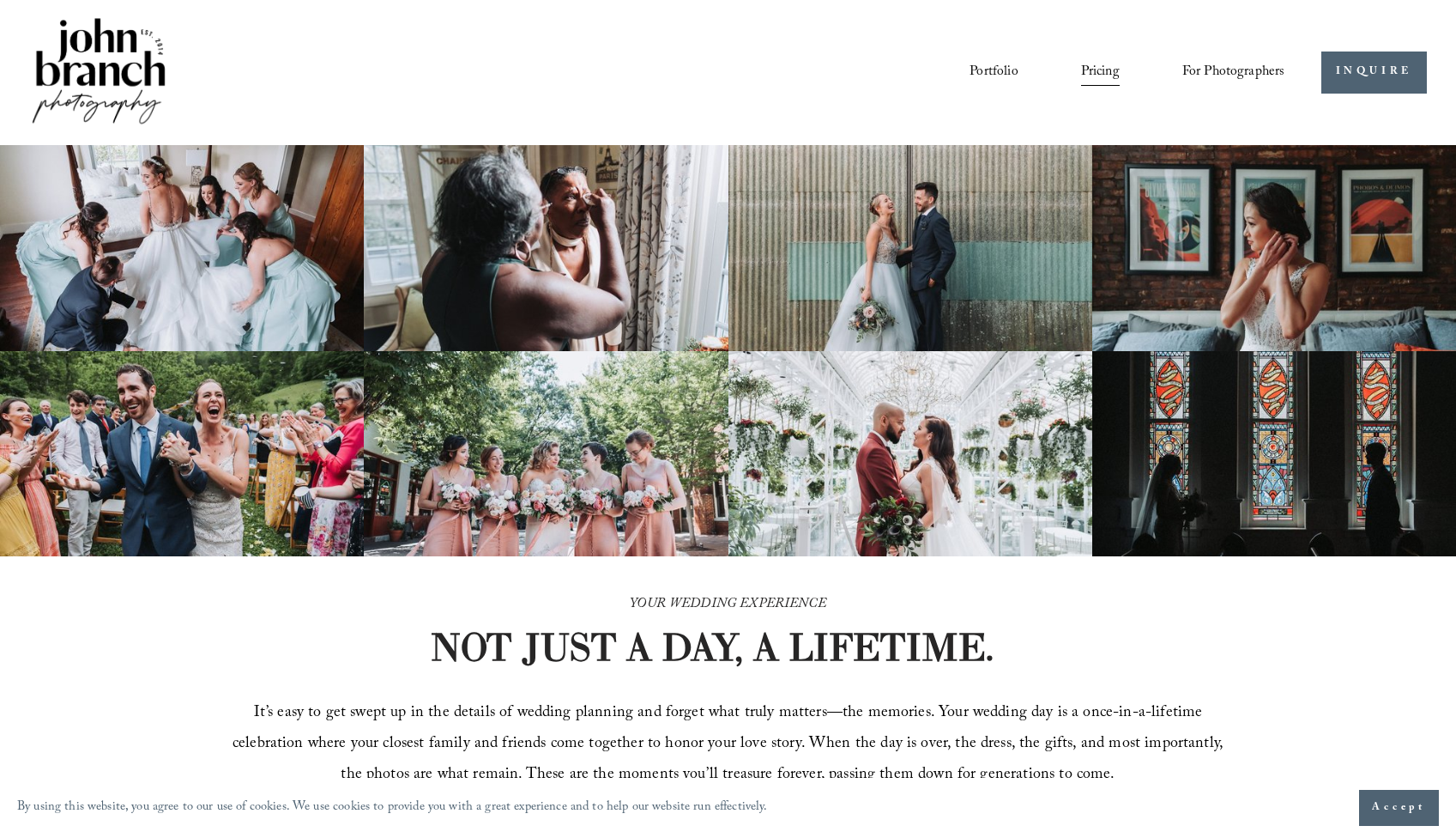
scroll to position [0, 0]
click at [987, 73] on link "Portfolio" at bounding box center [993, 71] width 48 height 29
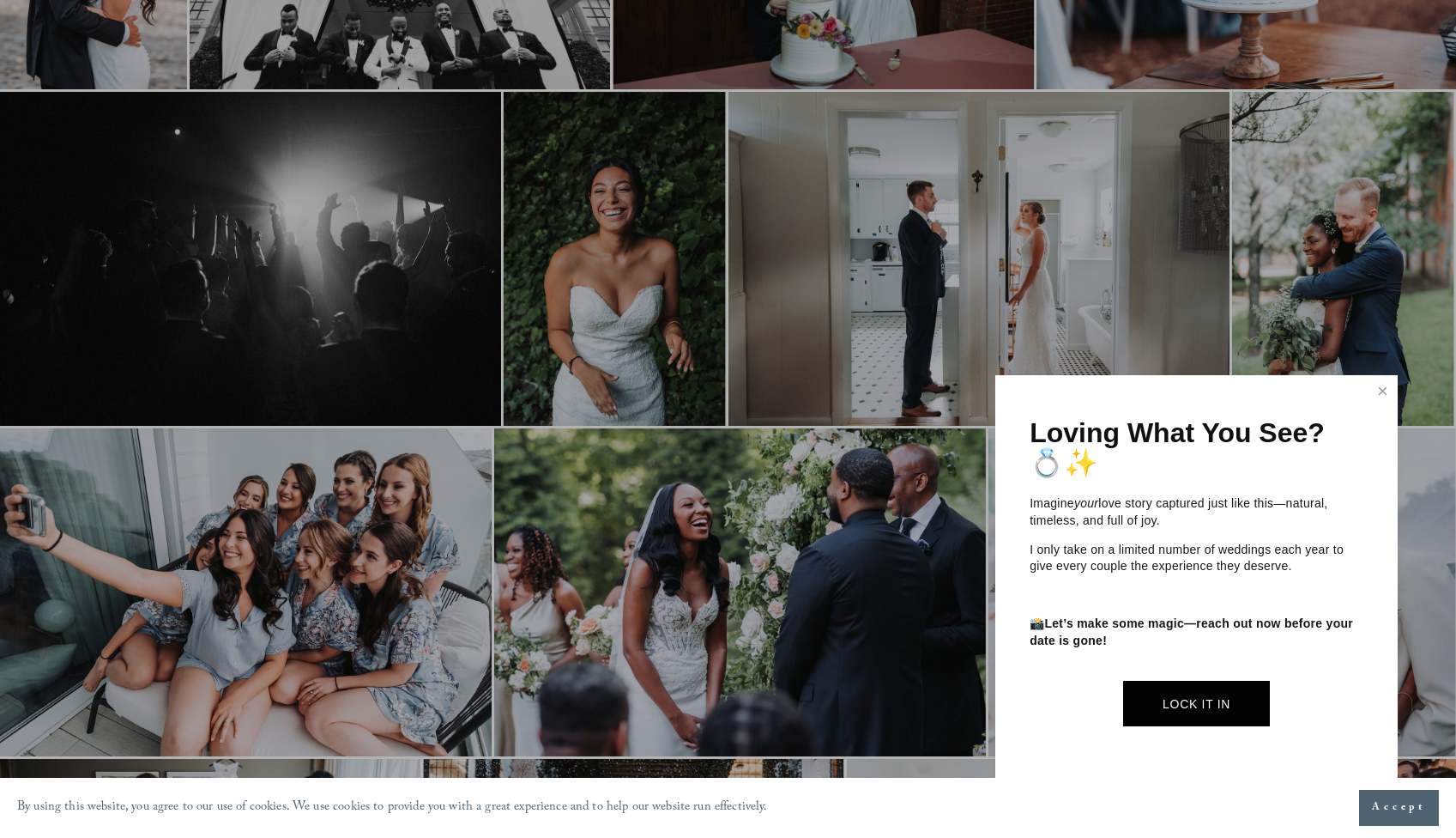
scroll to position [356, 0]
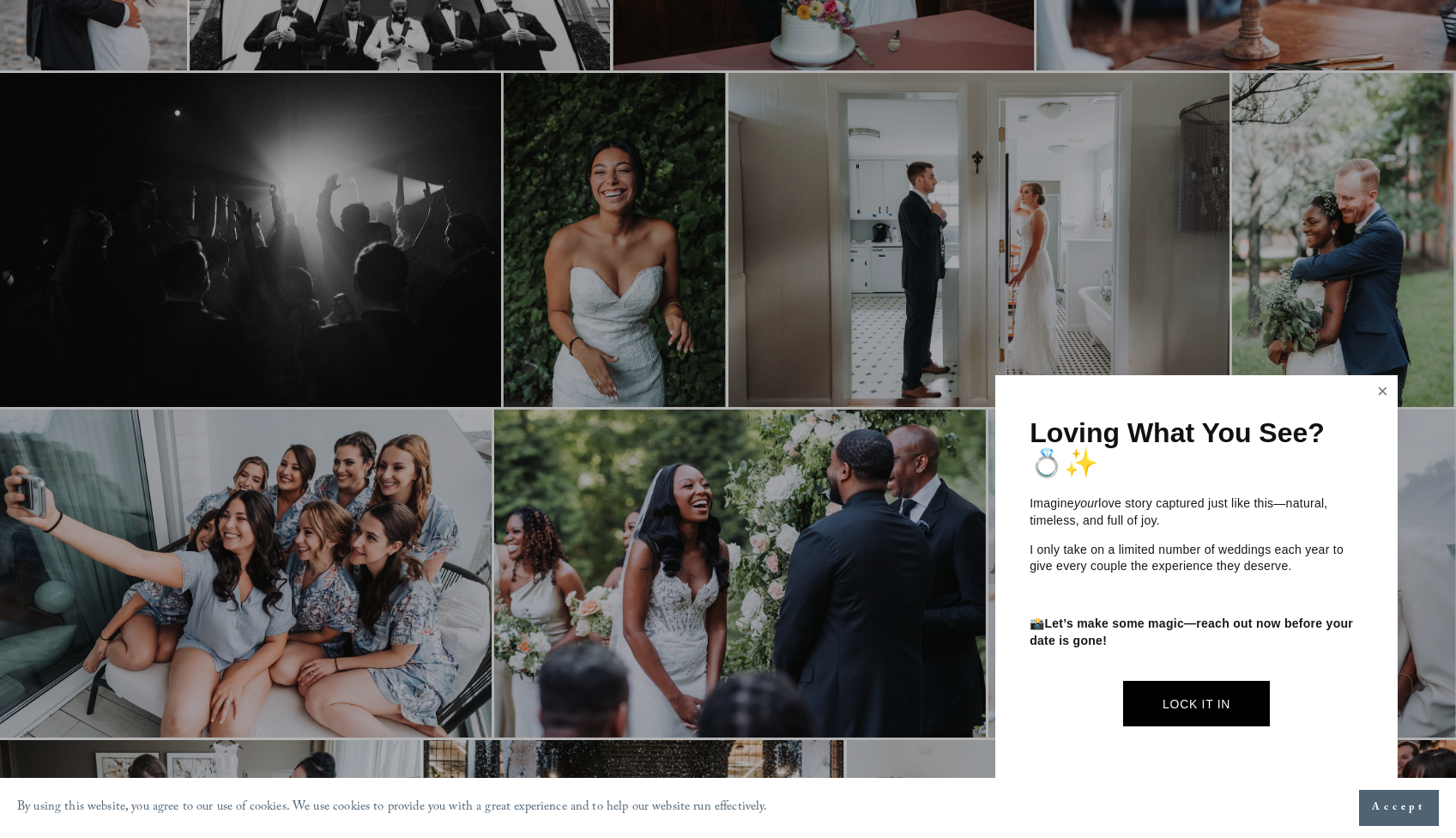
click at [1381, 396] on link "Close" at bounding box center [1382, 391] width 25 height 27
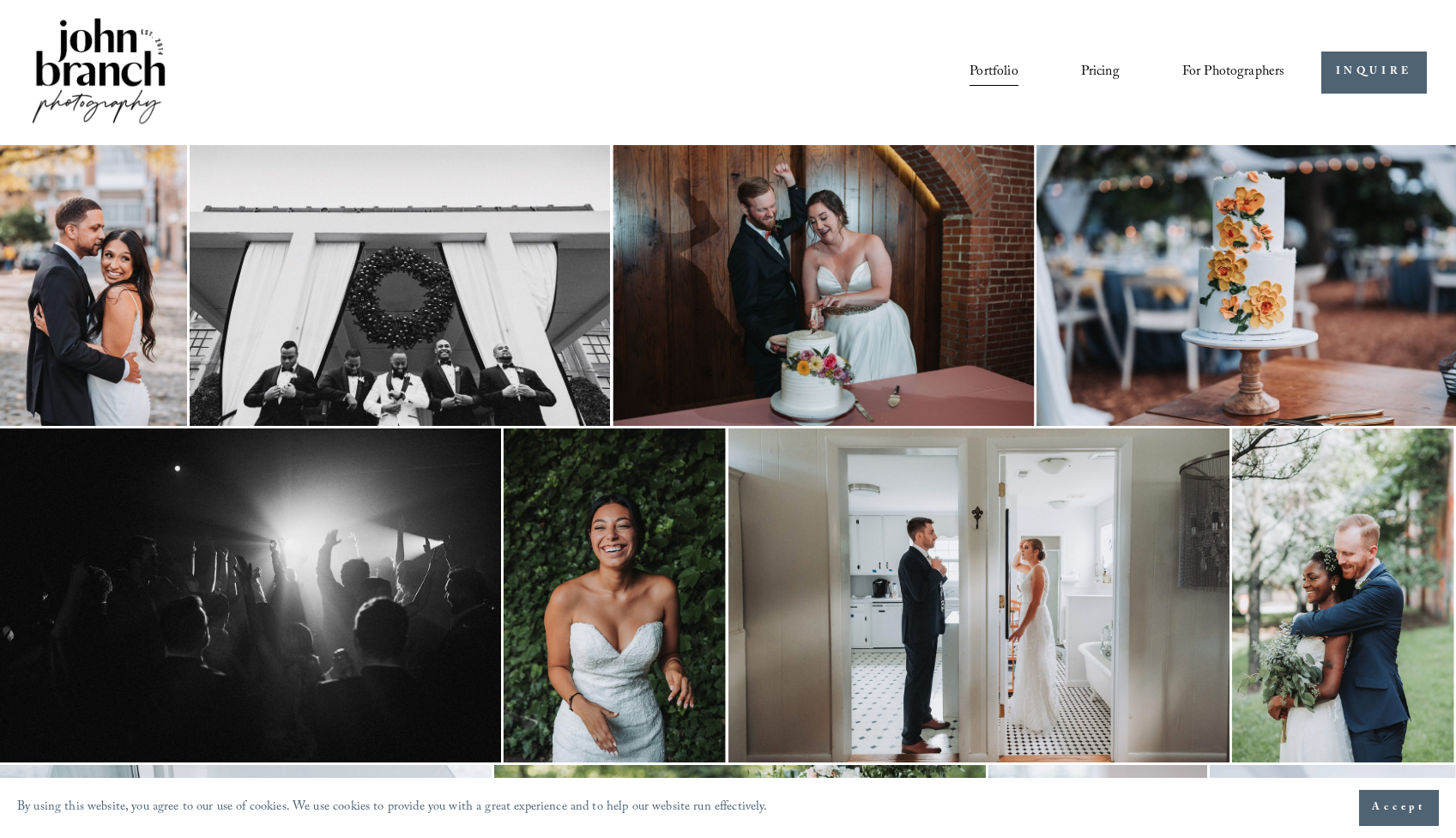
scroll to position [0, 0]
click at [1100, 71] on link "Pricing" at bounding box center [1100, 71] width 39 height 29
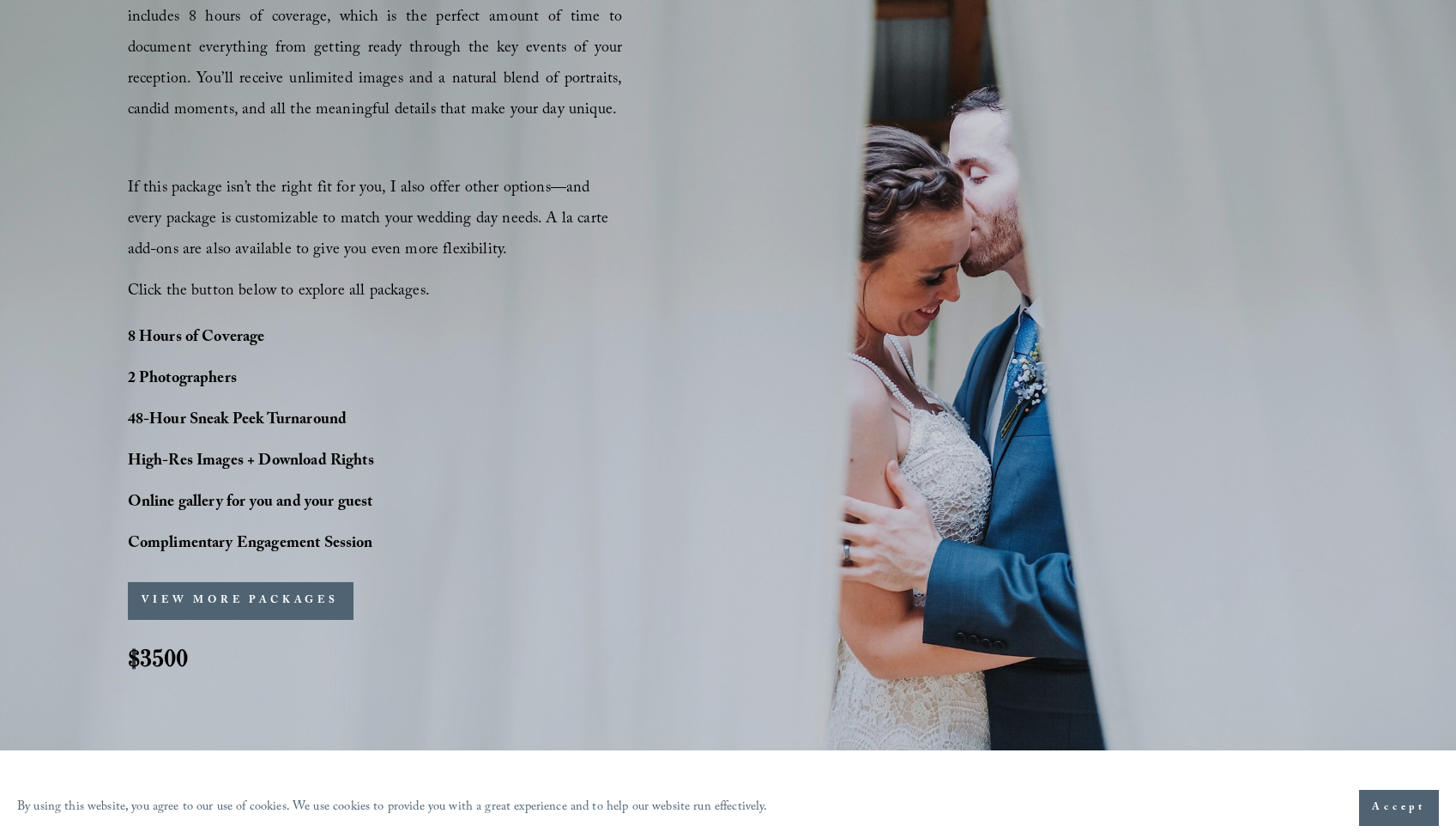
scroll to position [1151, 0]
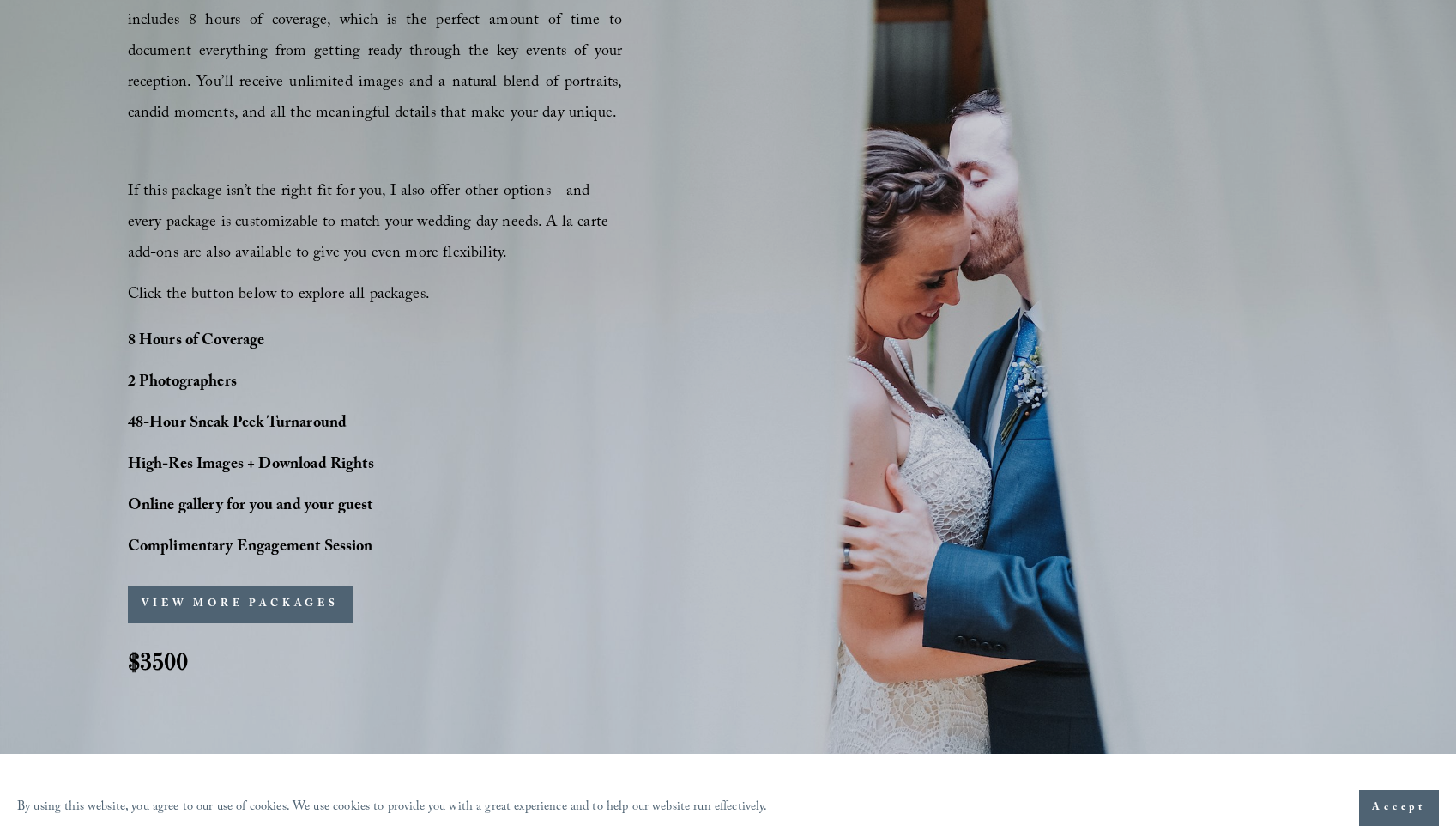
click at [255, 603] on button "VIEW MORE PACKAGES" at bounding box center [241, 603] width 226 height 38
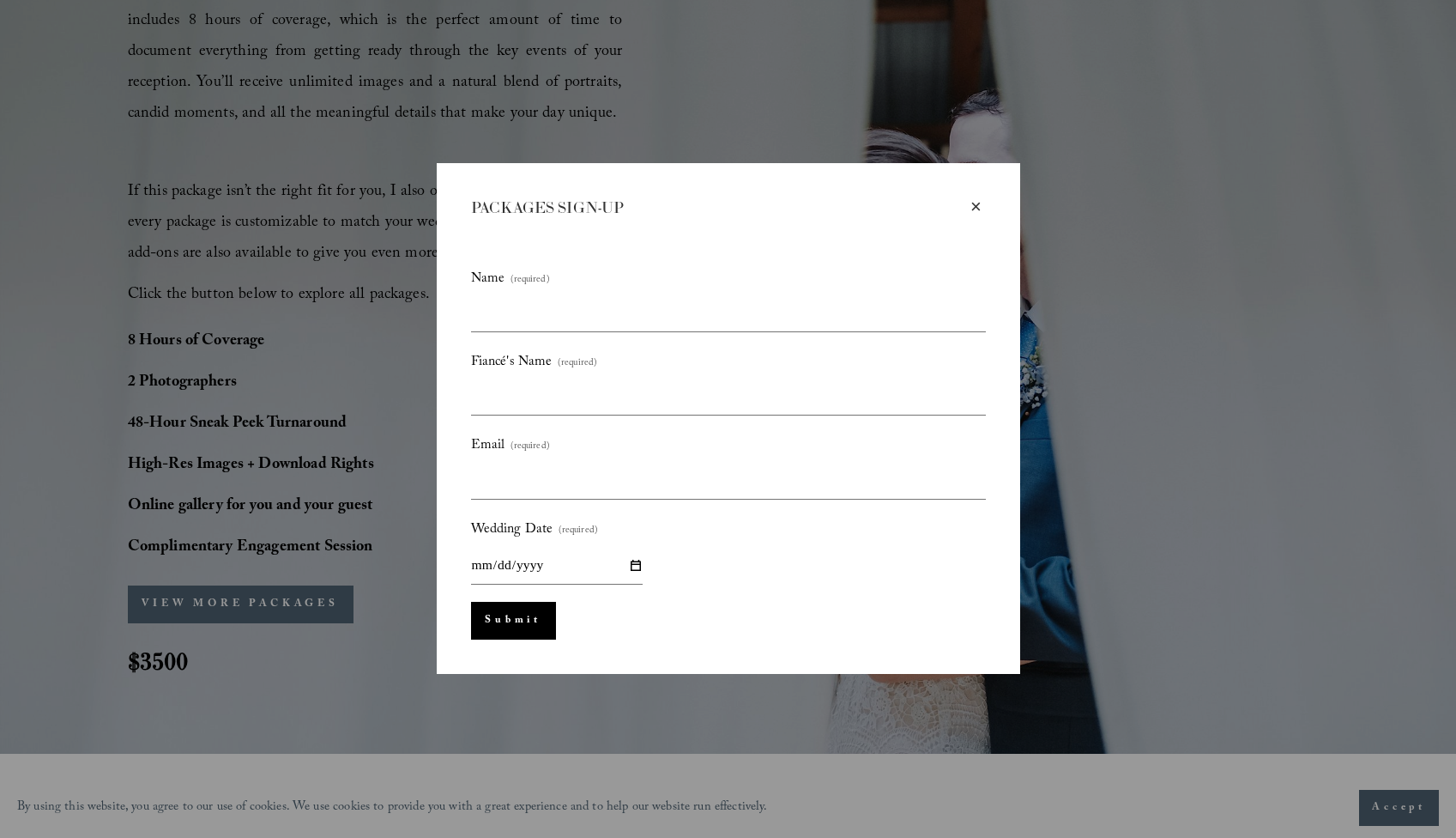
click at [977, 203] on div "×" at bounding box center [976, 206] width 18 height 18
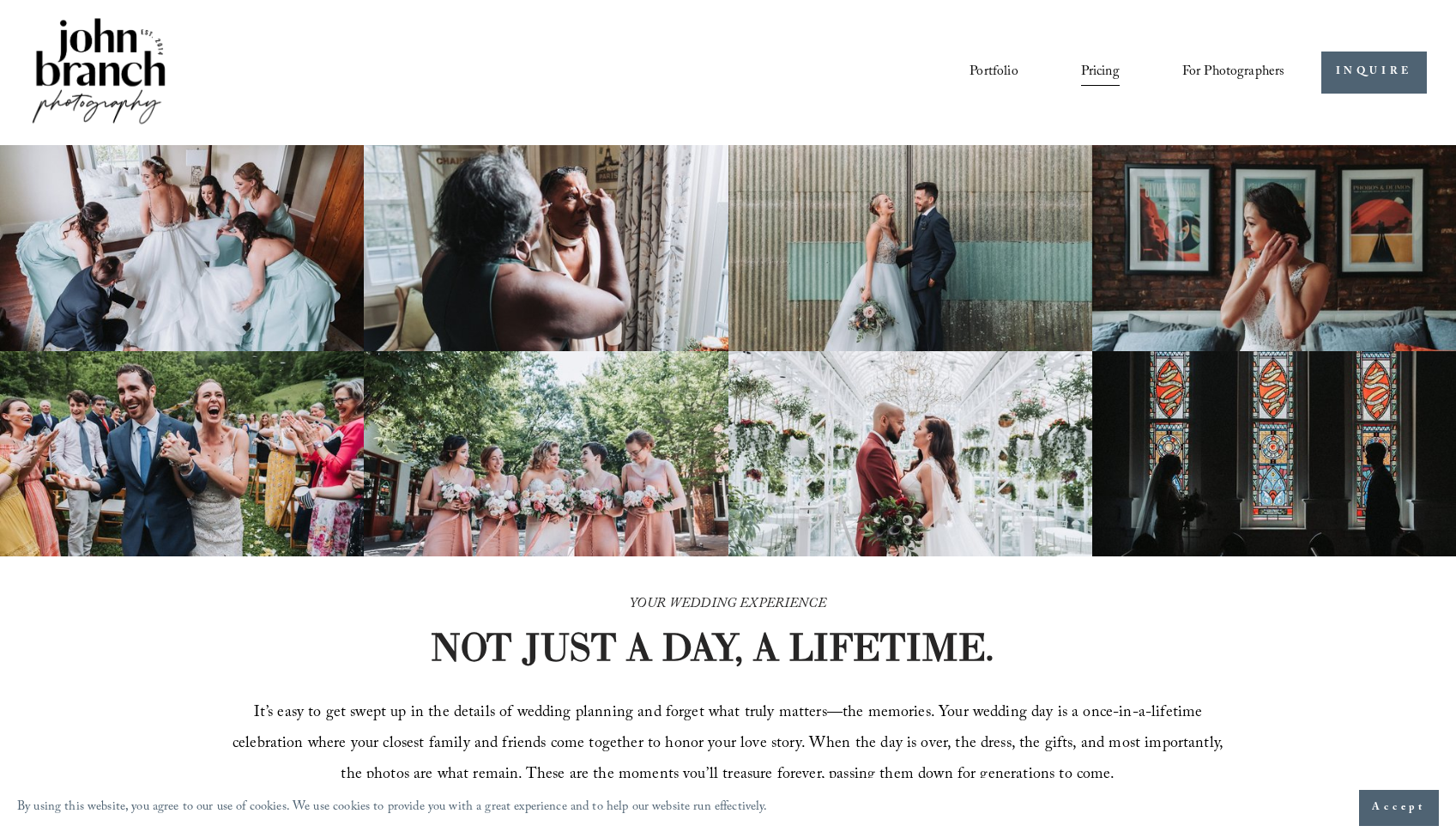
scroll to position [0, 0]
click at [1369, 71] on link "INQUIRE" at bounding box center [1374, 73] width 105 height 42
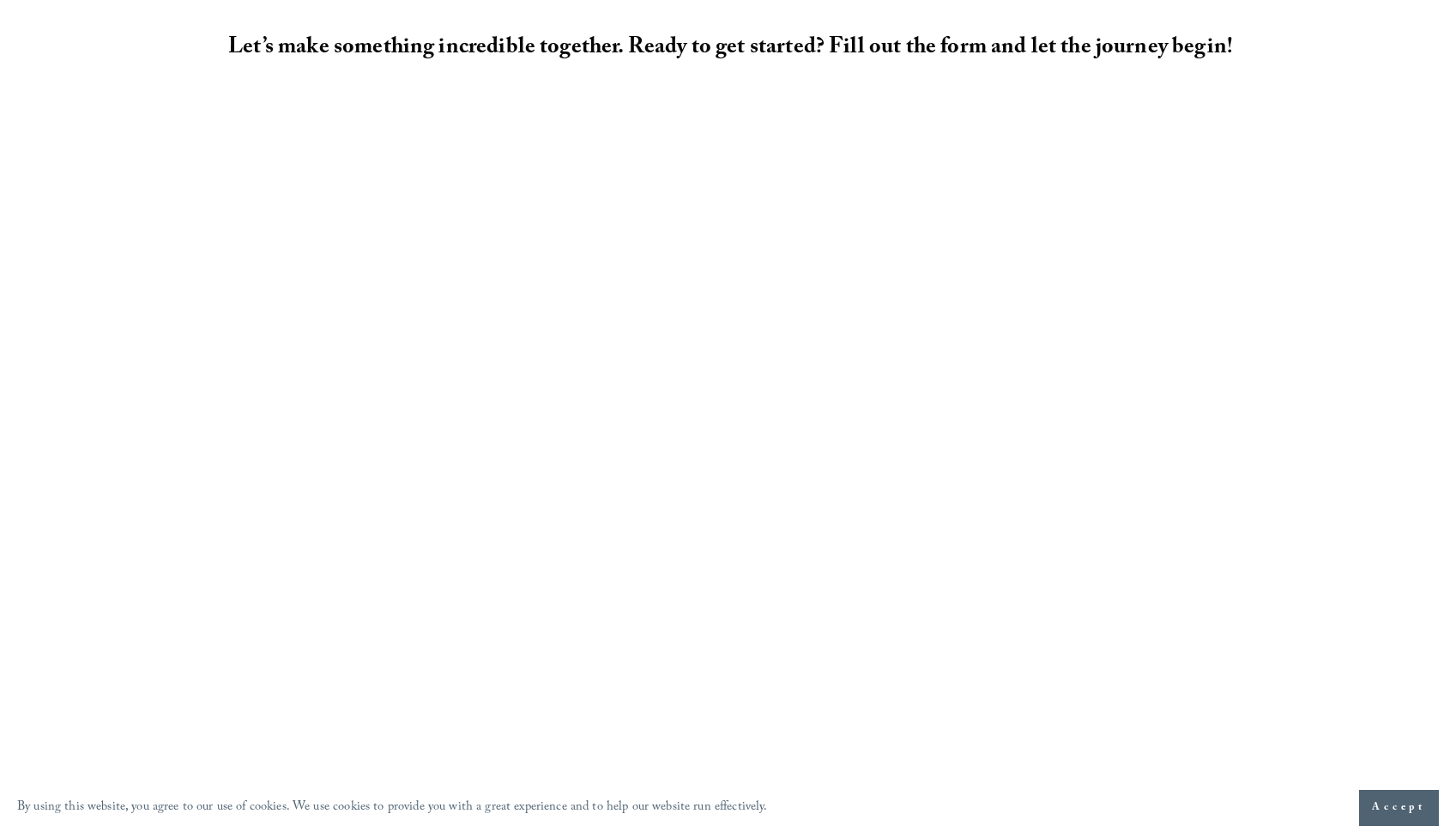
scroll to position [999, 0]
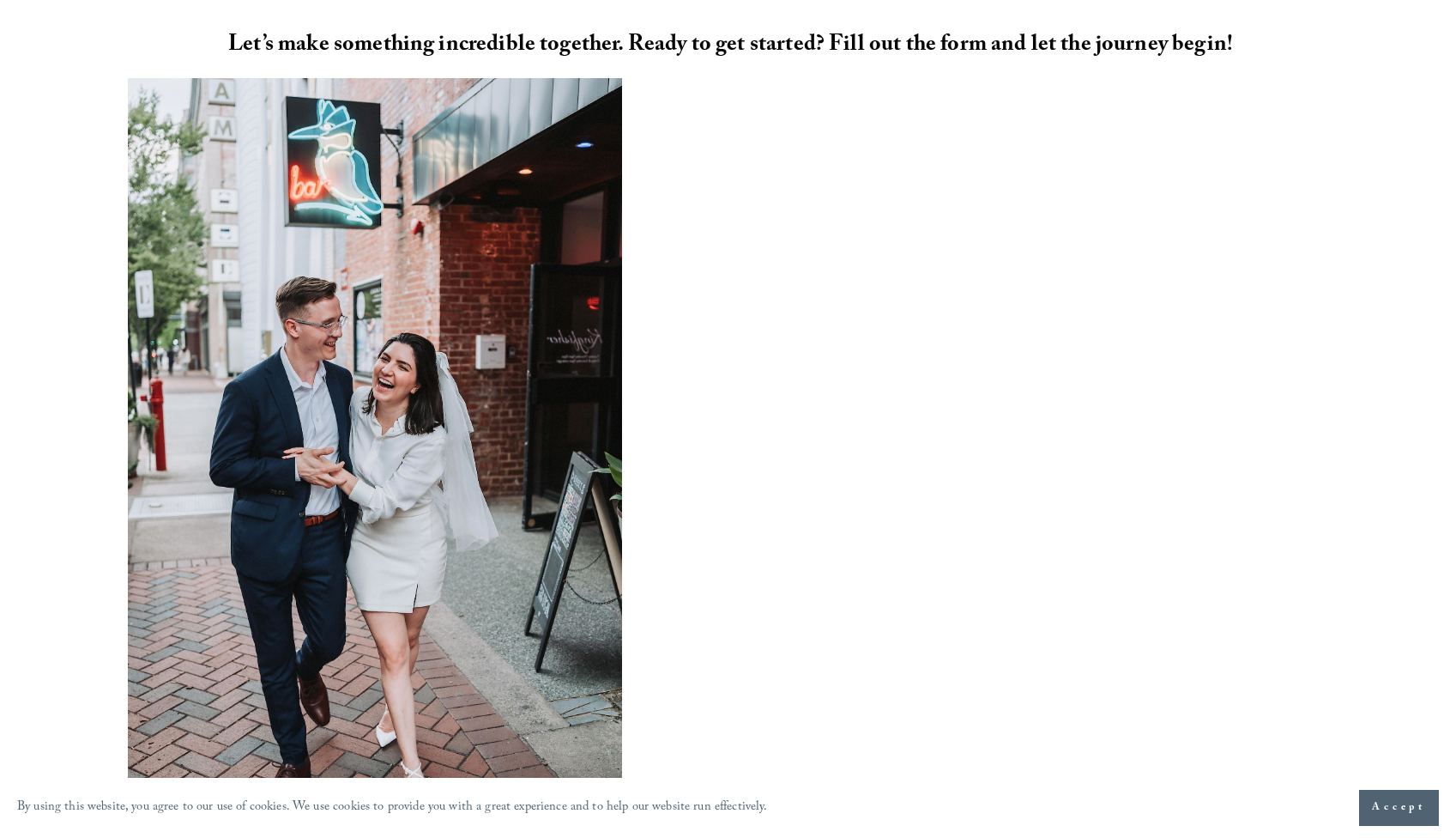
click at [1343, 448] on div at bounding box center [728, 466] width 1456 height 777
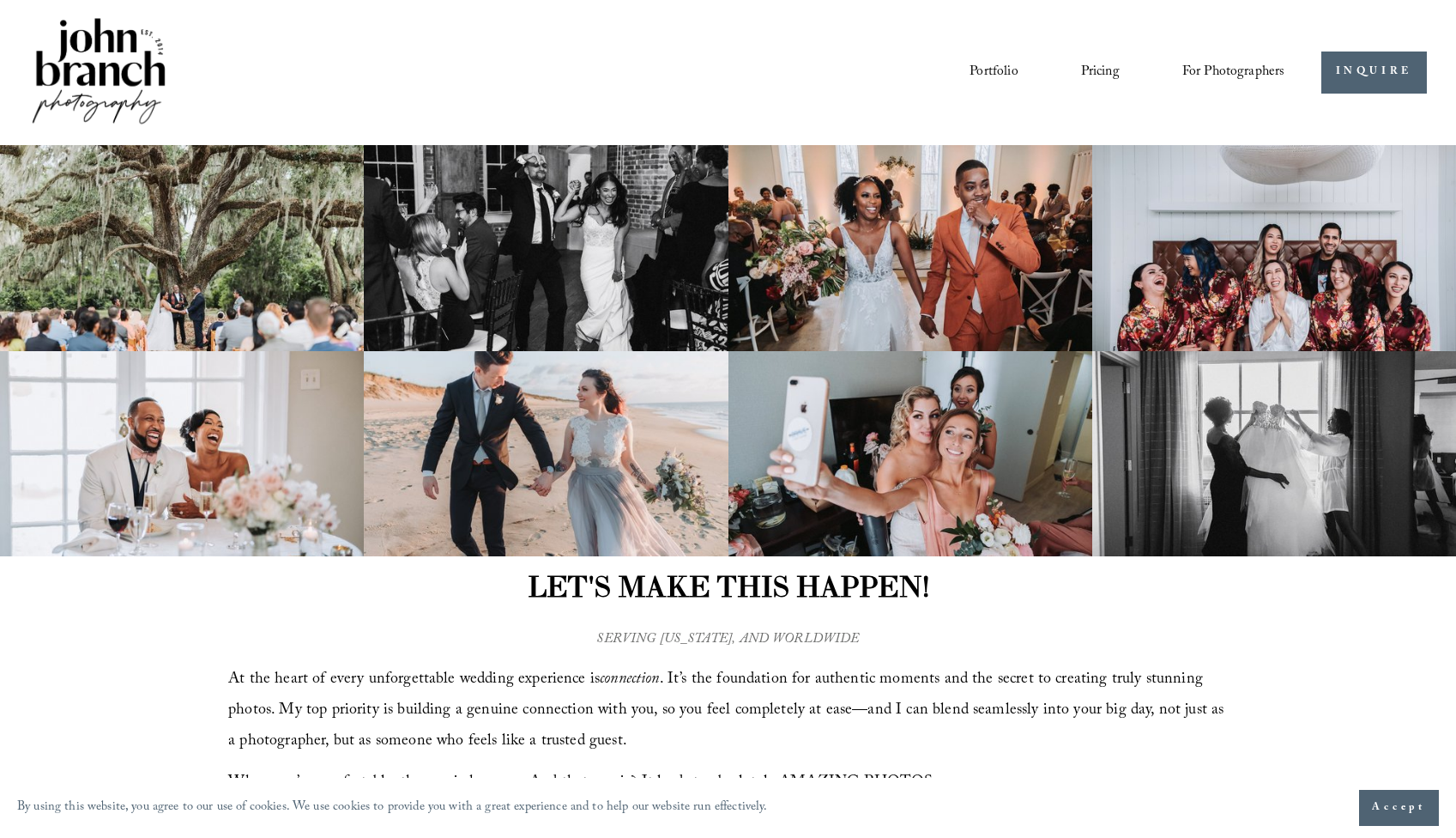
scroll to position [0, 0]
click at [119, 69] on img at bounding box center [98, 73] width 139 height 116
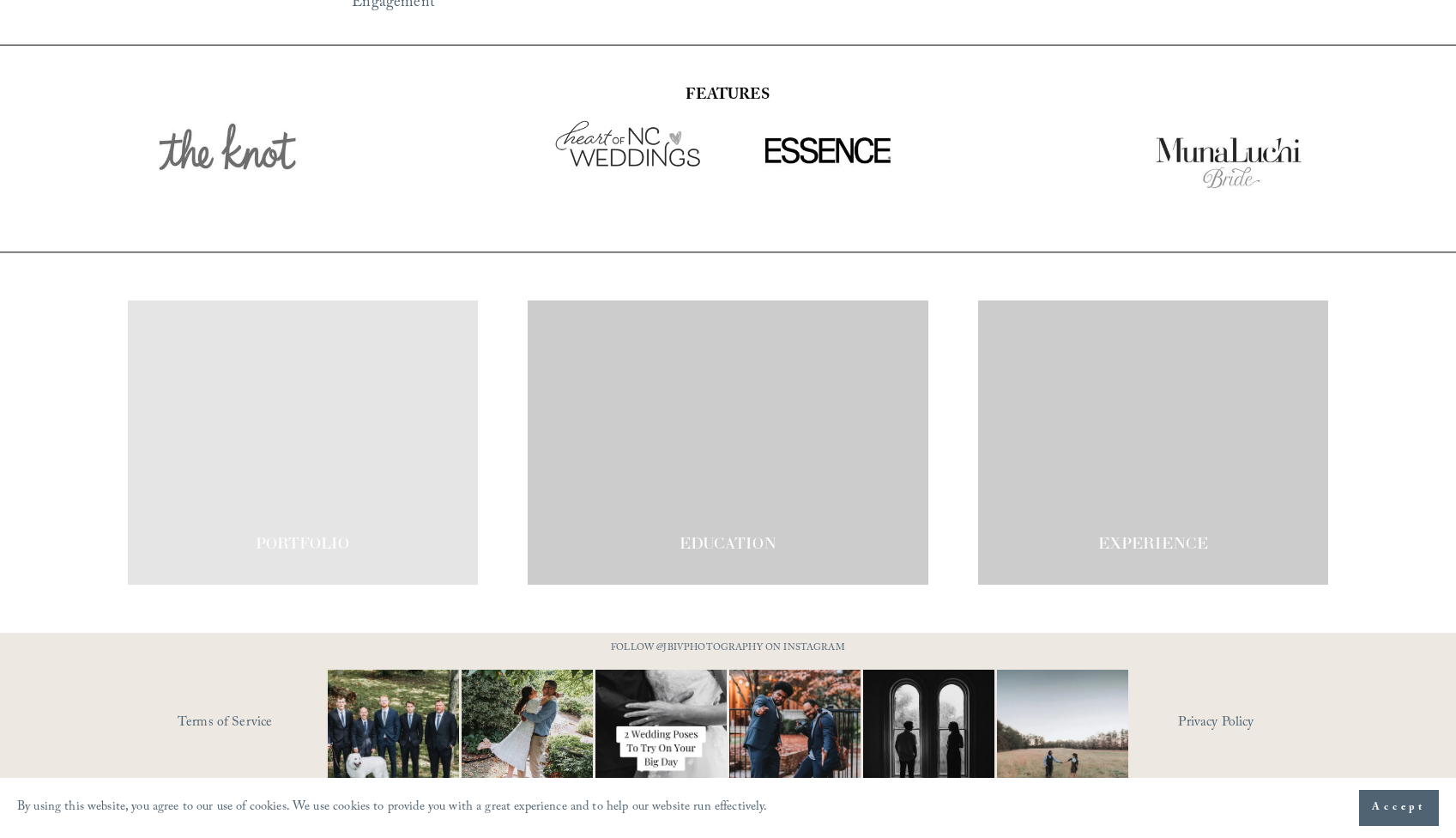
scroll to position [2925, 0]
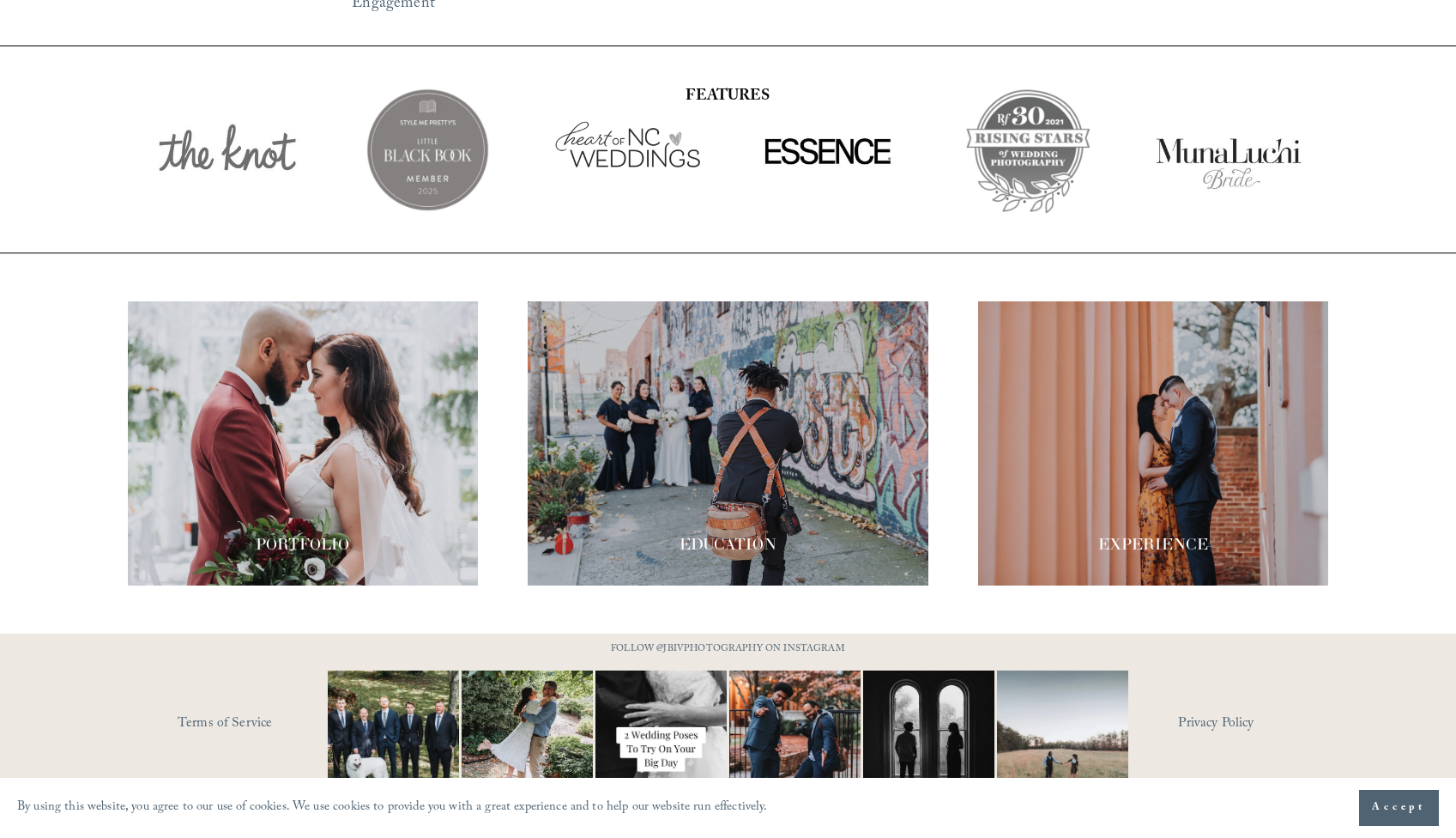
click at [1182, 470] on div at bounding box center [1153, 443] width 350 height 284
click at [753, 459] on div at bounding box center [728, 443] width 400 height 284
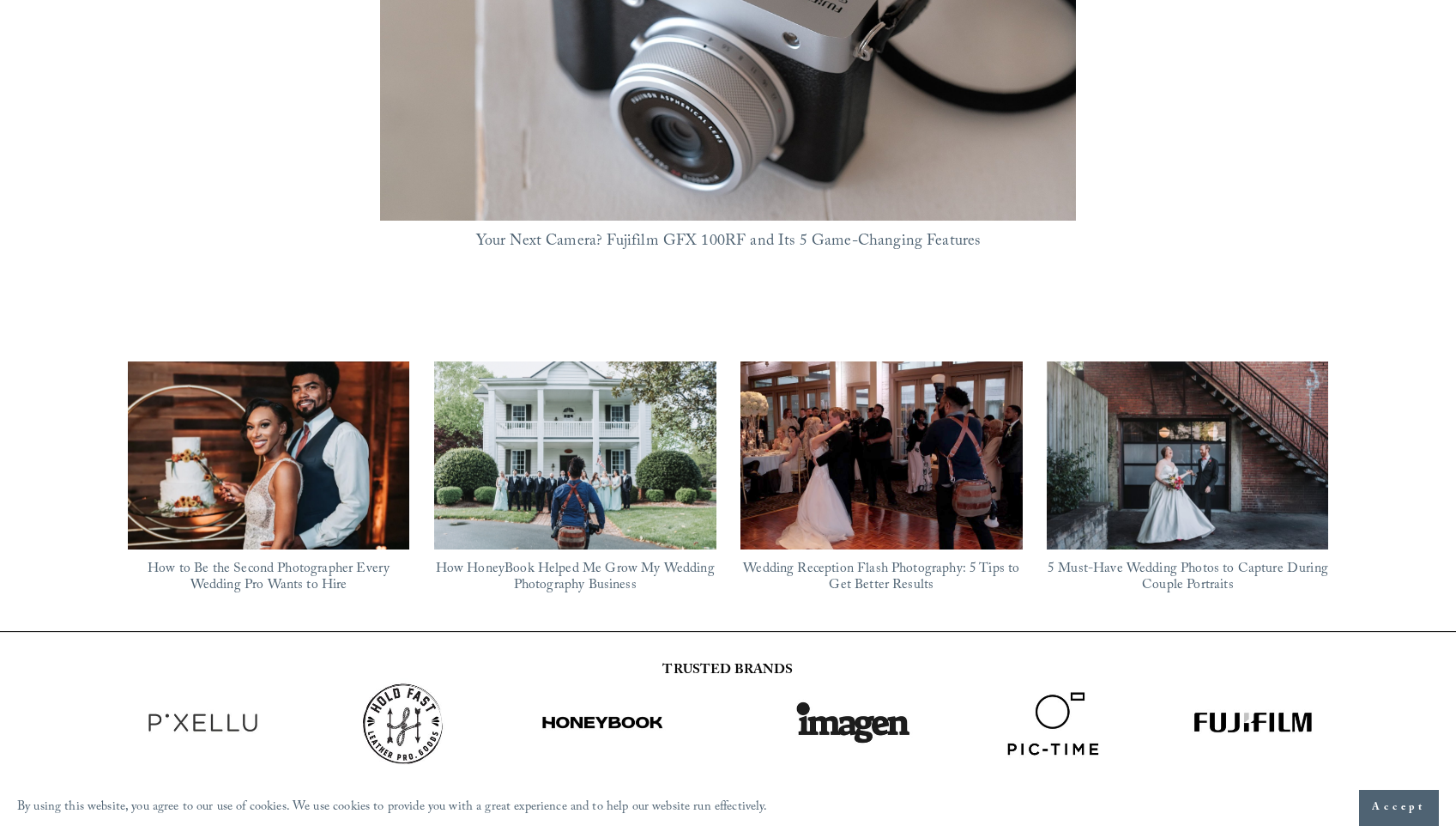
scroll to position [1373, 0]
click at [300, 363] on img at bounding box center [269, 456] width 282 height 211
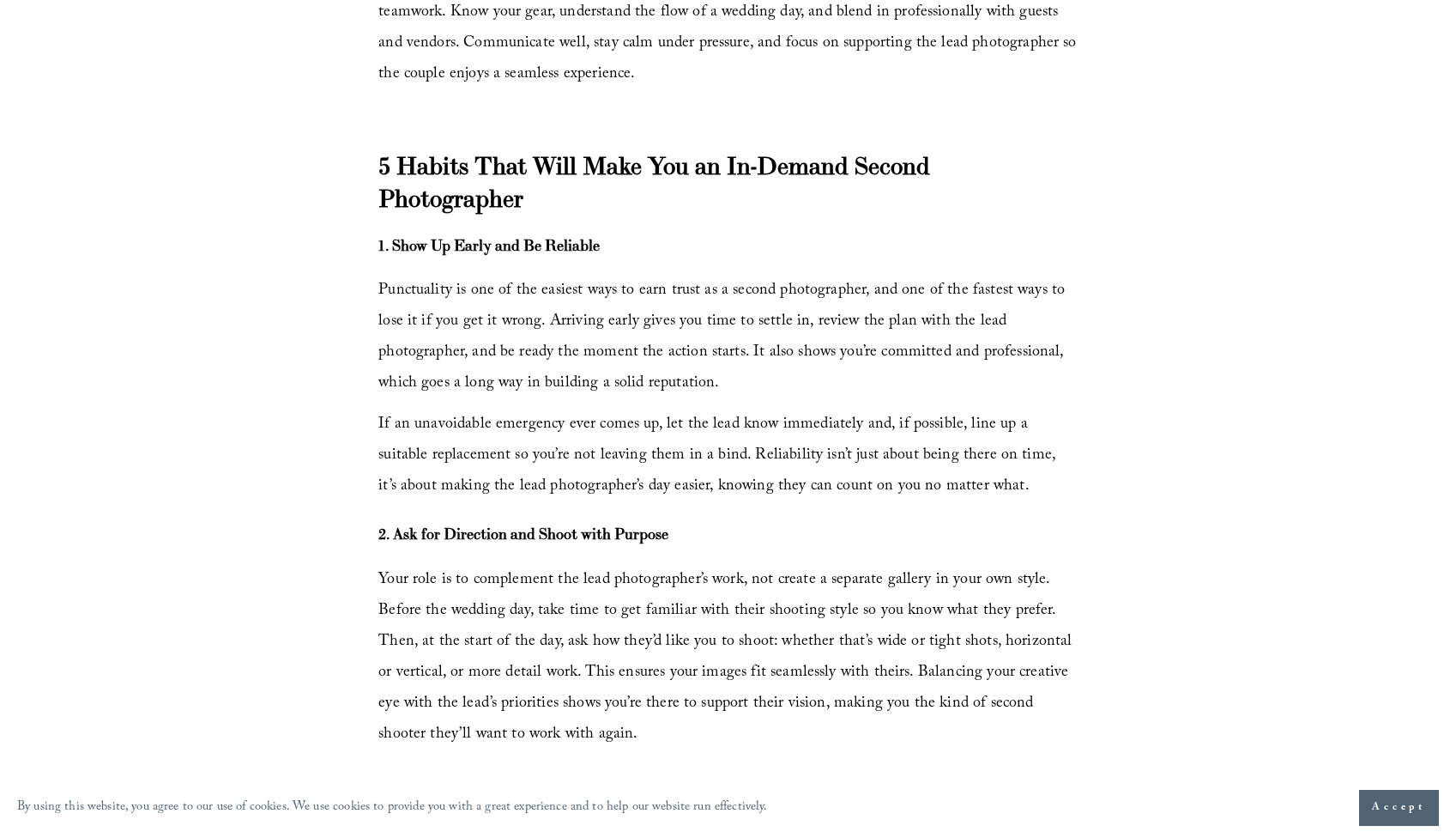
scroll to position [2061, 0]
